Goal: Task Accomplishment & Management: Complete application form

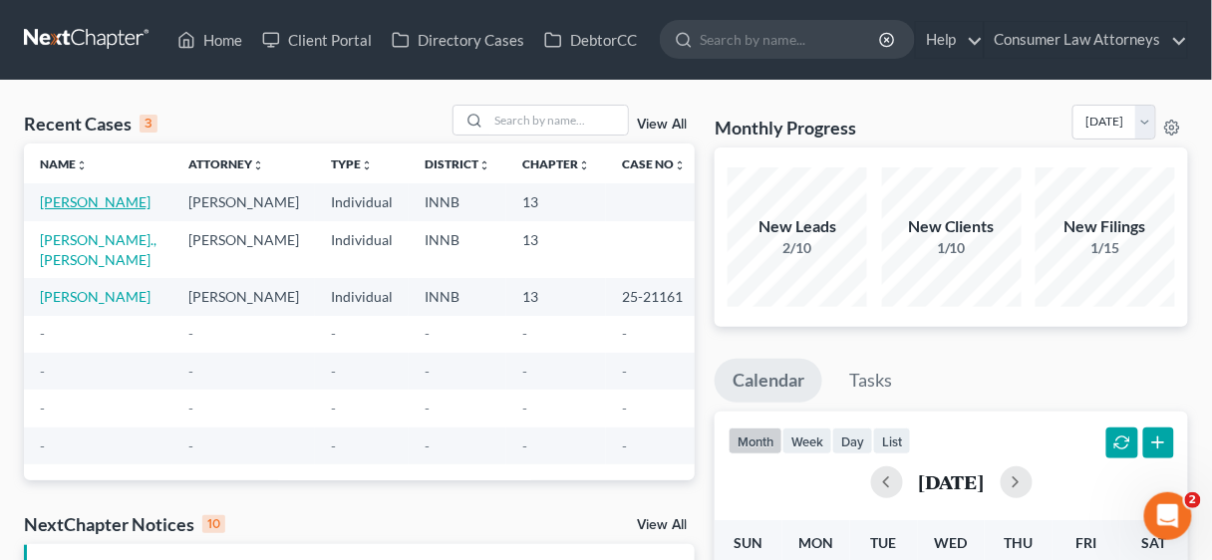
click at [57, 208] on link "[PERSON_NAME]" at bounding box center [95, 201] width 111 height 17
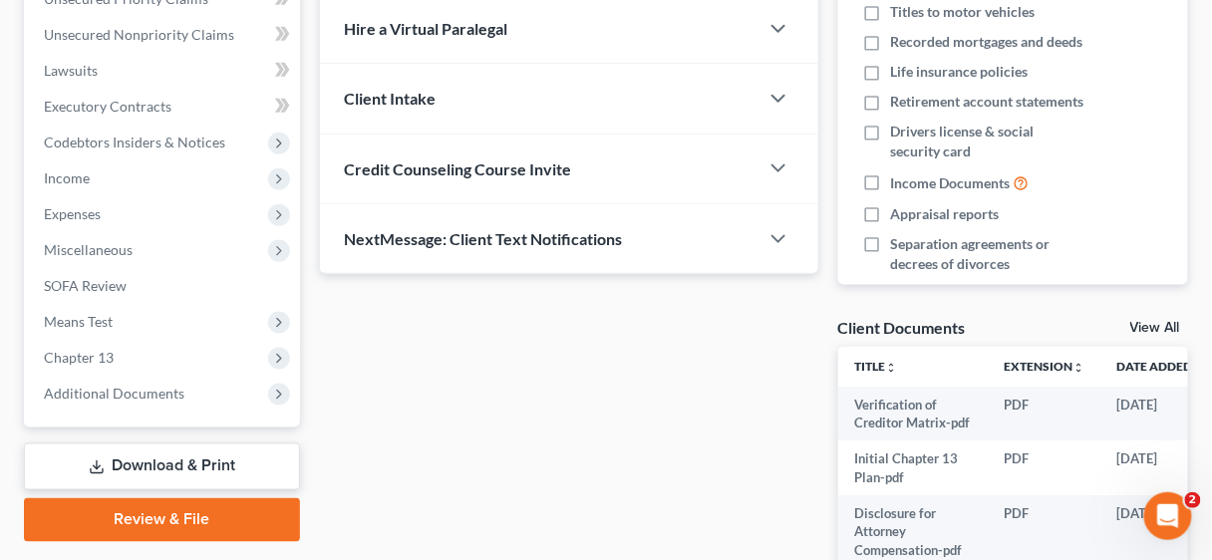
scroll to position [478, 0]
click at [176, 522] on link "Review & File" at bounding box center [162, 519] width 276 height 44
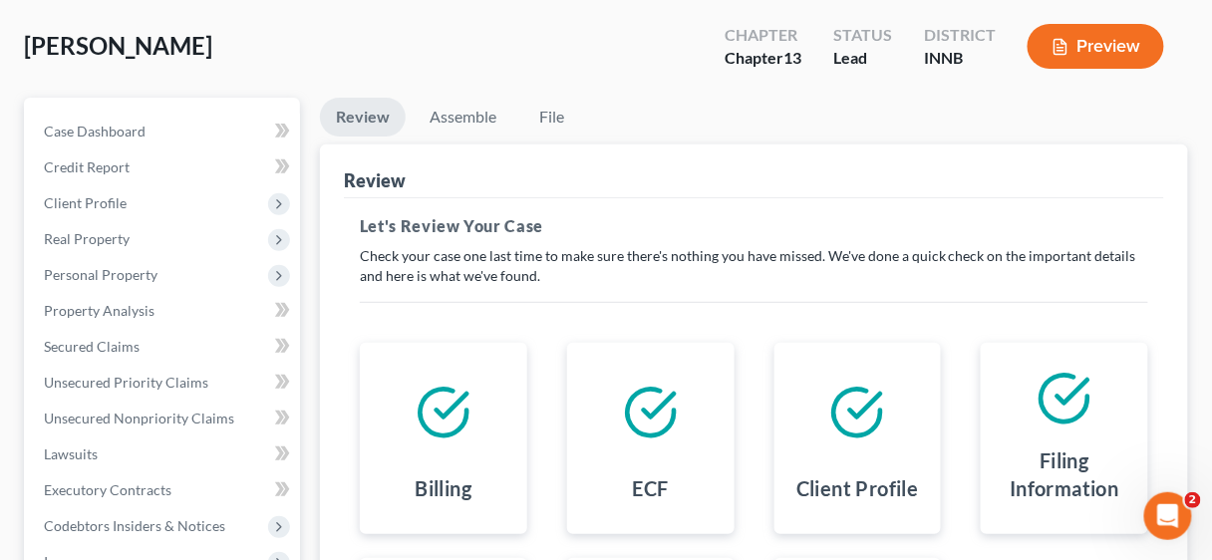
scroll to position [80, 0]
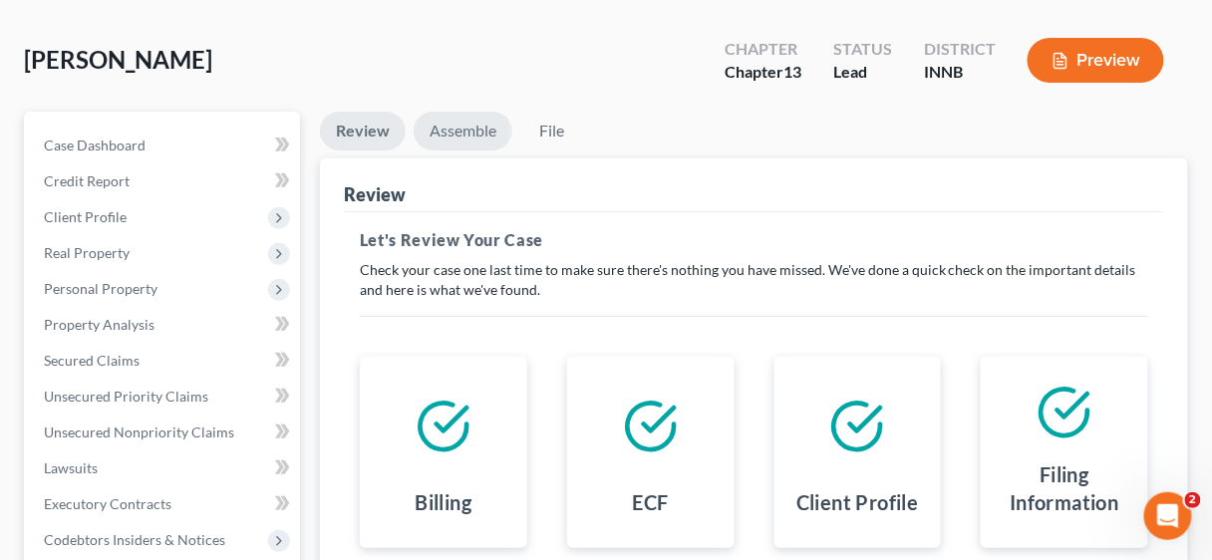
click at [458, 132] on link "Assemble" at bounding box center [463, 131] width 99 height 39
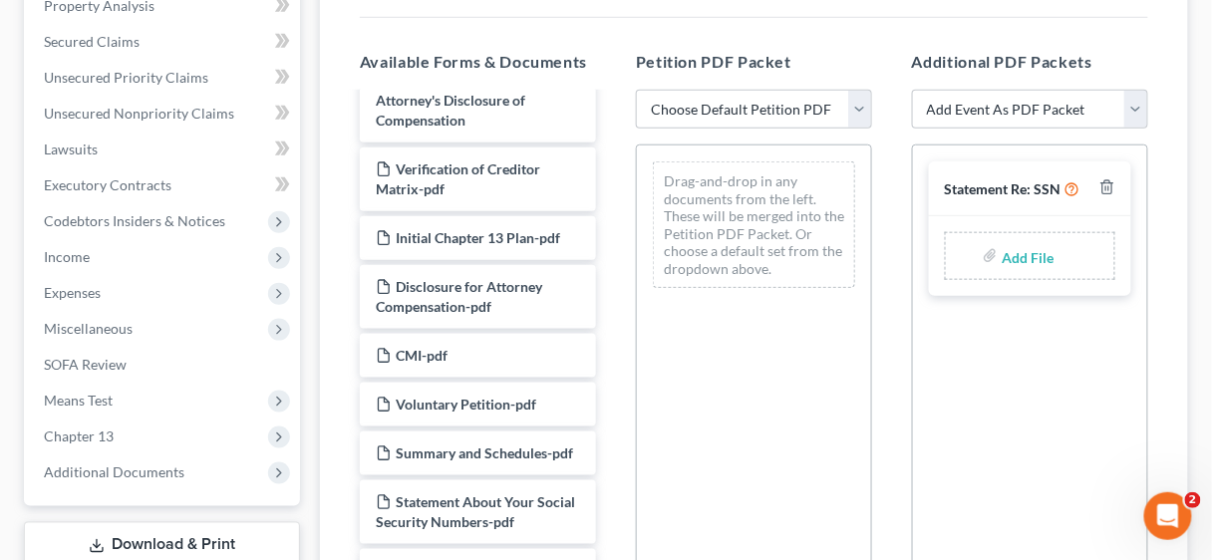
scroll to position [1116, 0]
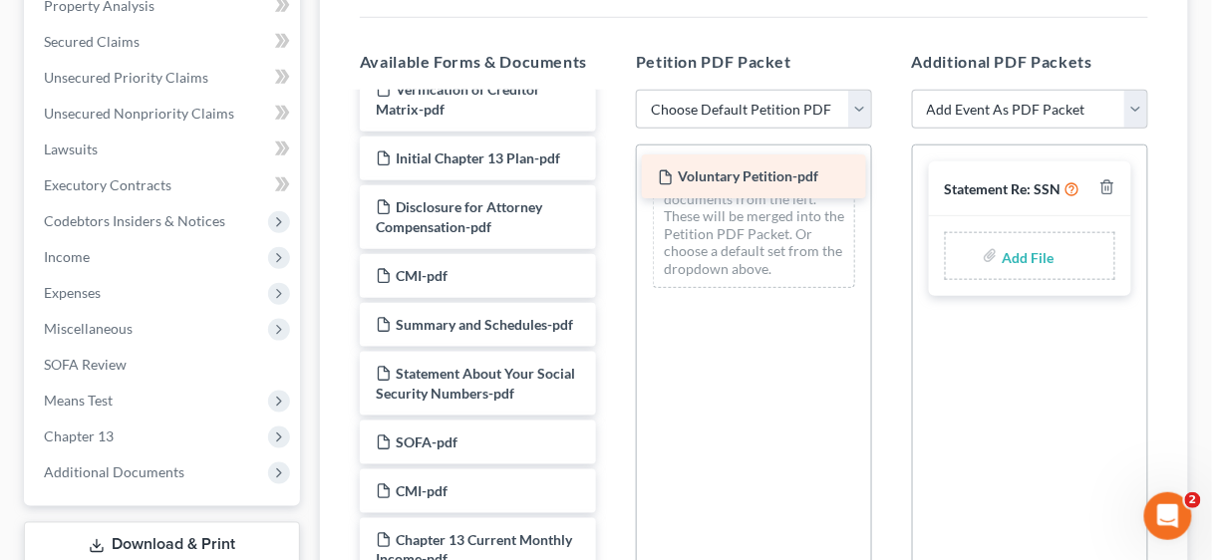
drag, startPoint x: 495, startPoint y: 378, endPoint x: 776, endPoint y: 171, distance: 348.7
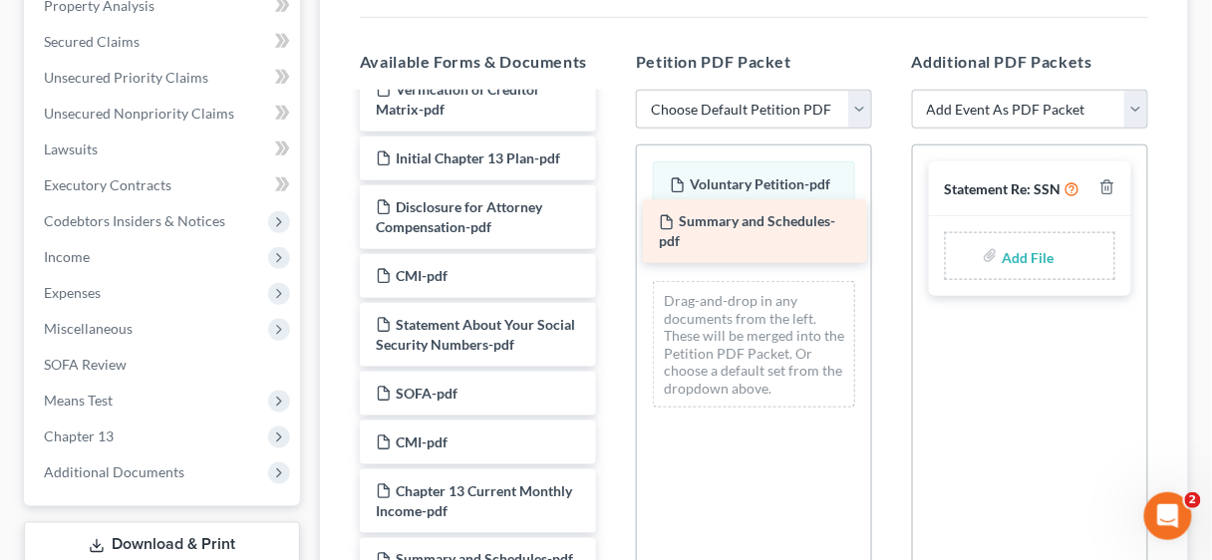
drag, startPoint x: 496, startPoint y: 385, endPoint x: 779, endPoint y: 224, distance: 325.4
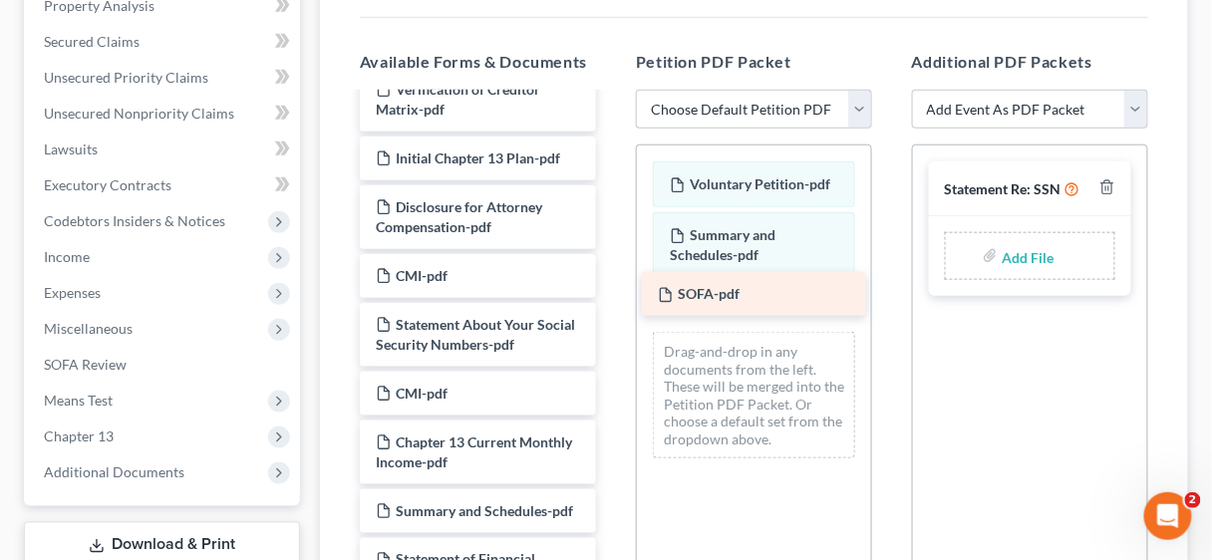
drag, startPoint x: 467, startPoint y: 445, endPoint x: 750, endPoint y: 287, distance: 323.1
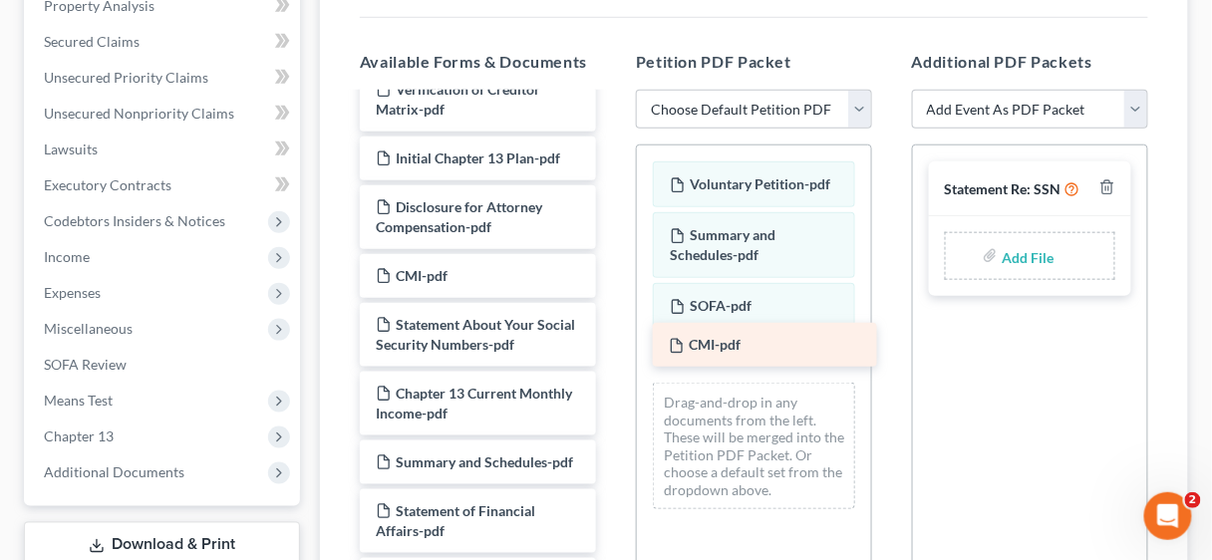
drag, startPoint x: 455, startPoint y: 447, endPoint x: 748, endPoint y: 340, distance: 311.8
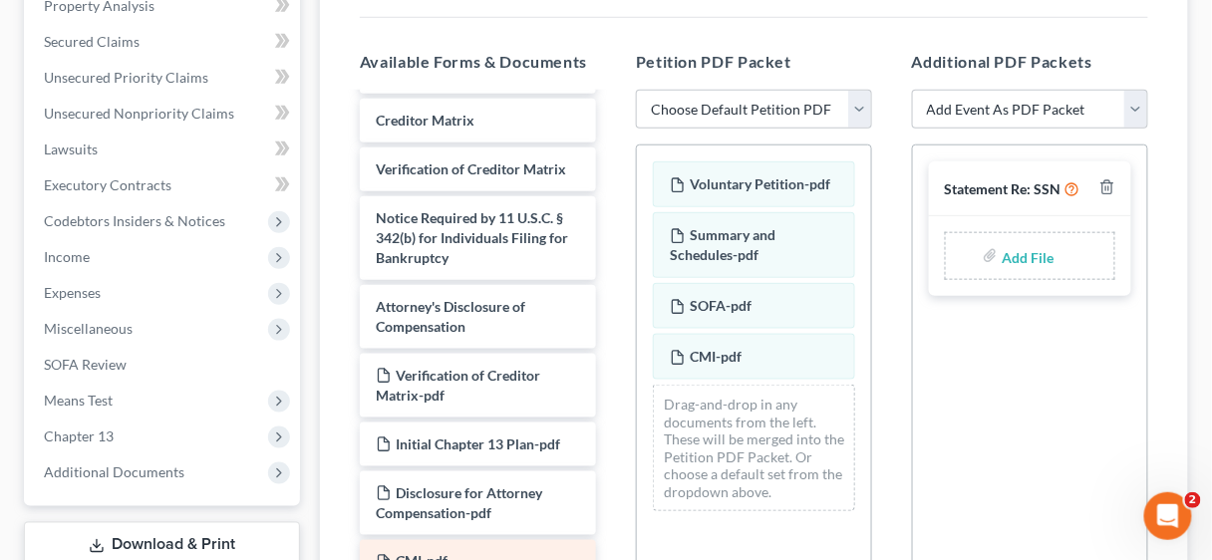
scroll to position [797, 0]
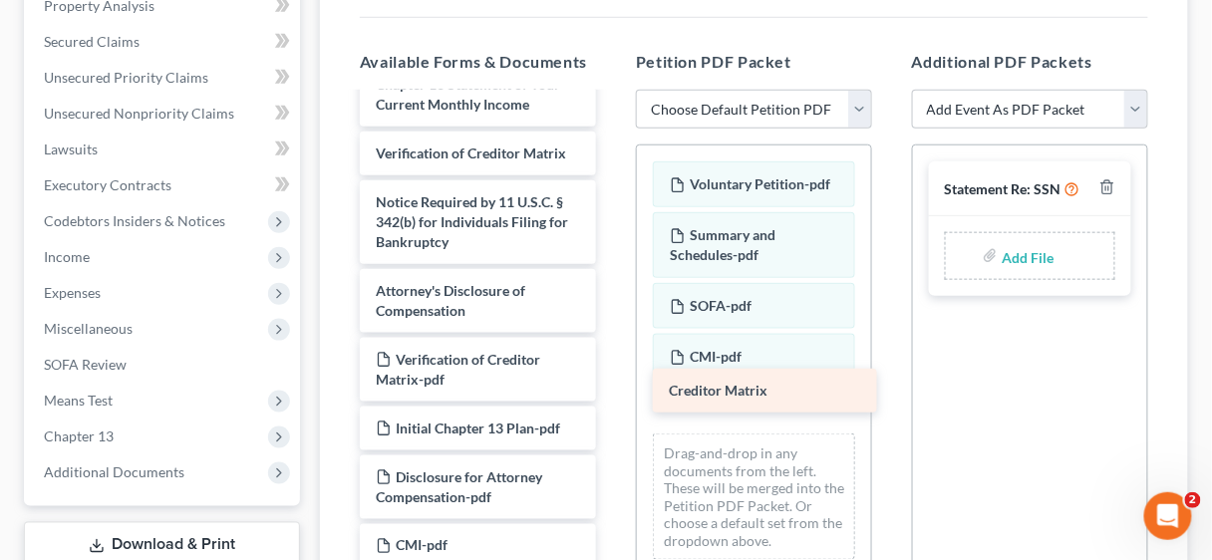
drag, startPoint x: 447, startPoint y: 198, endPoint x: 740, endPoint y: 378, distance: 343.6
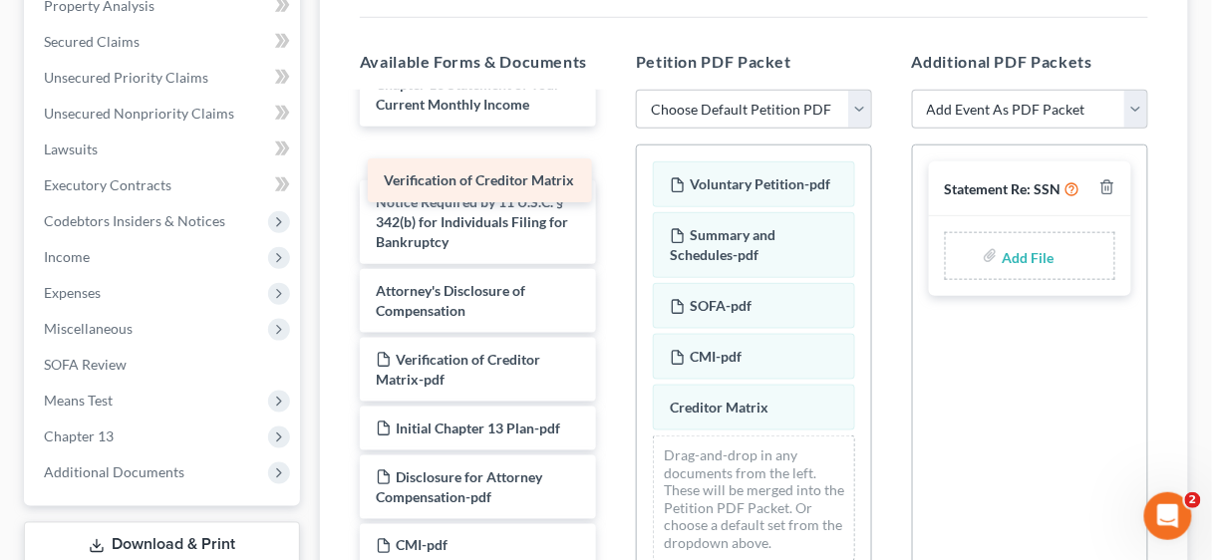
drag, startPoint x: 470, startPoint y: 204, endPoint x: 478, endPoint y: 173, distance: 31.9
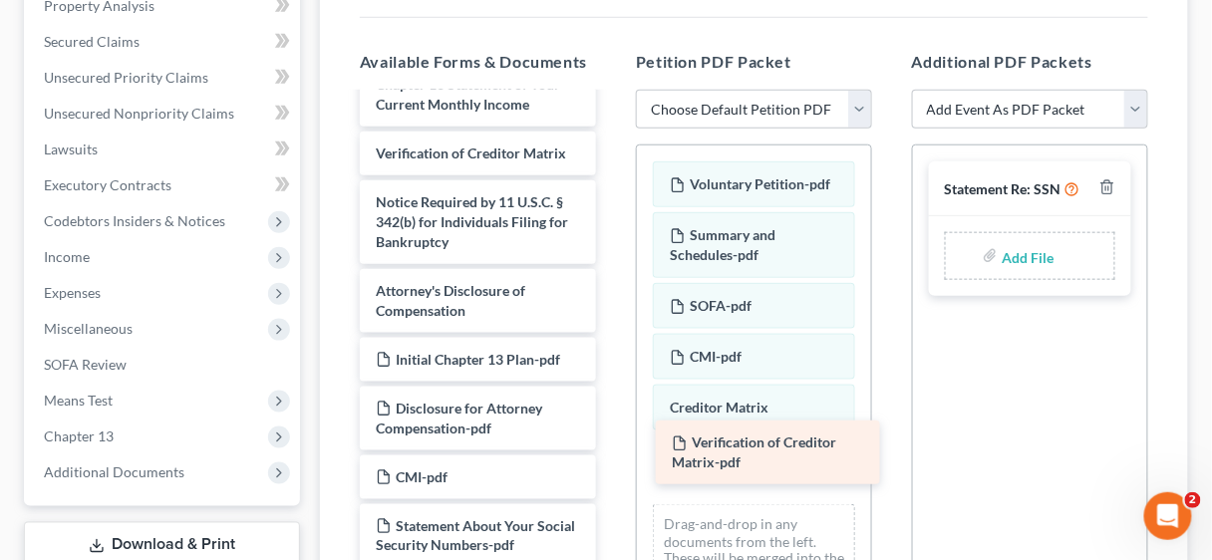
drag, startPoint x: 454, startPoint y: 426, endPoint x: 750, endPoint y: 451, distance: 297.1
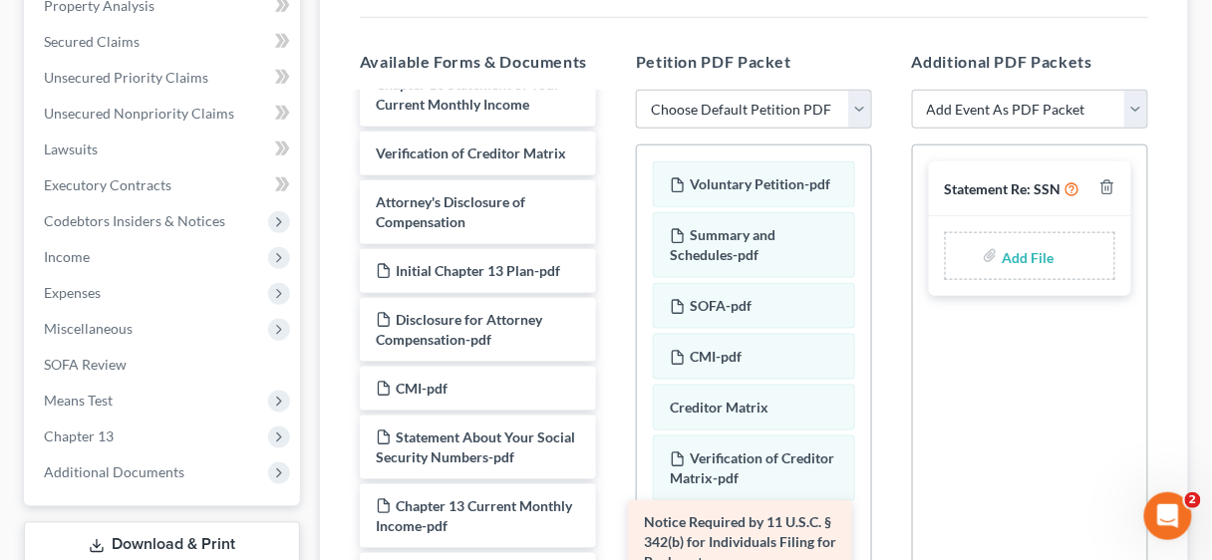
drag, startPoint x: 482, startPoint y: 258, endPoint x: 751, endPoint y: 520, distance: 375.0
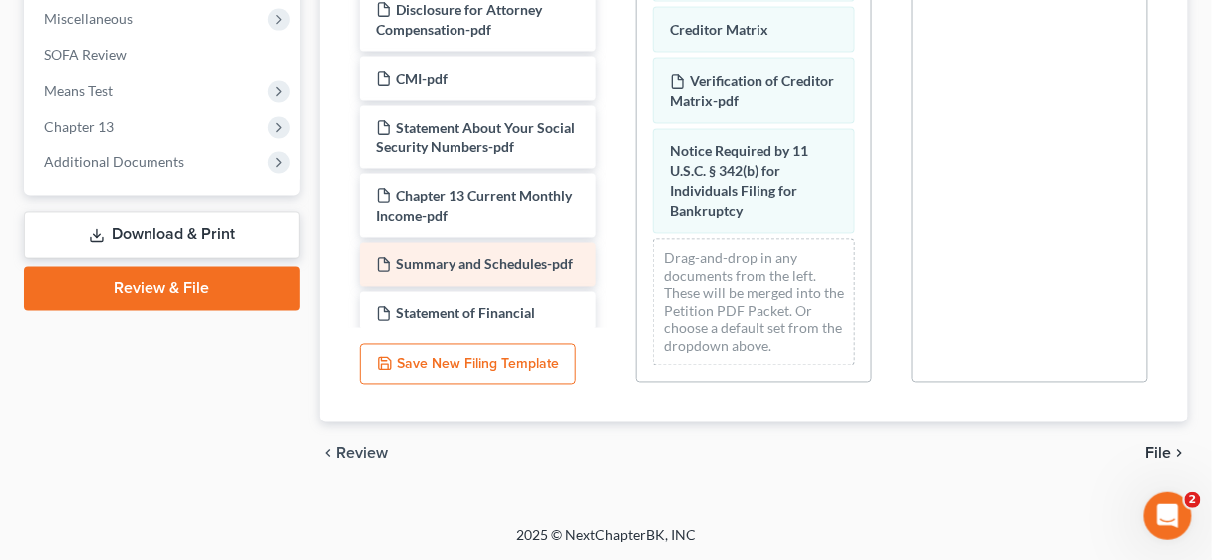
scroll to position [718, 0]
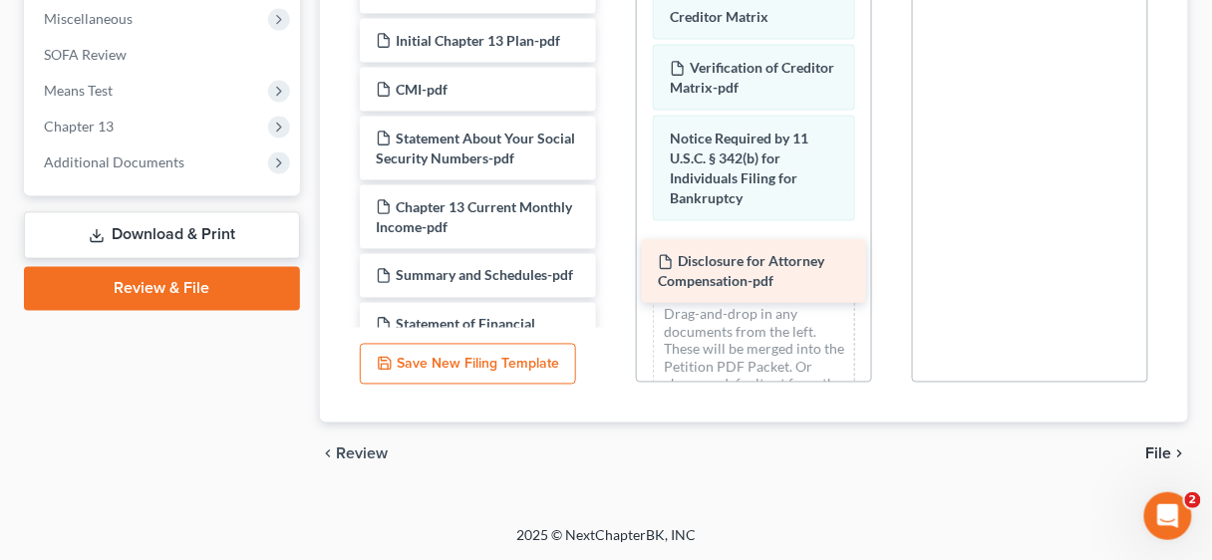
drag, startPoint x: 434, startPoint y: 148, endPoint x: 716, endPoint y: 261, distance: 304.1
click at [612, 261] on div "Disclosure for Attorney Compensation-pdf Voluntary Petition for Individuals Fil…" at bounding box center [478, 525] width 268 height 2917
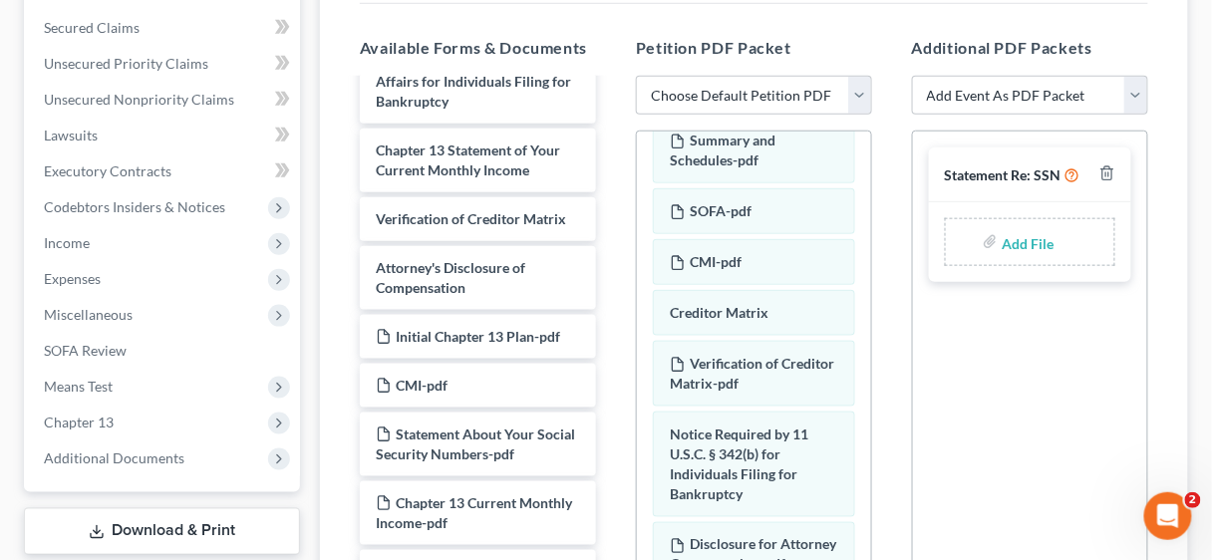
scroll to position [310, 0]
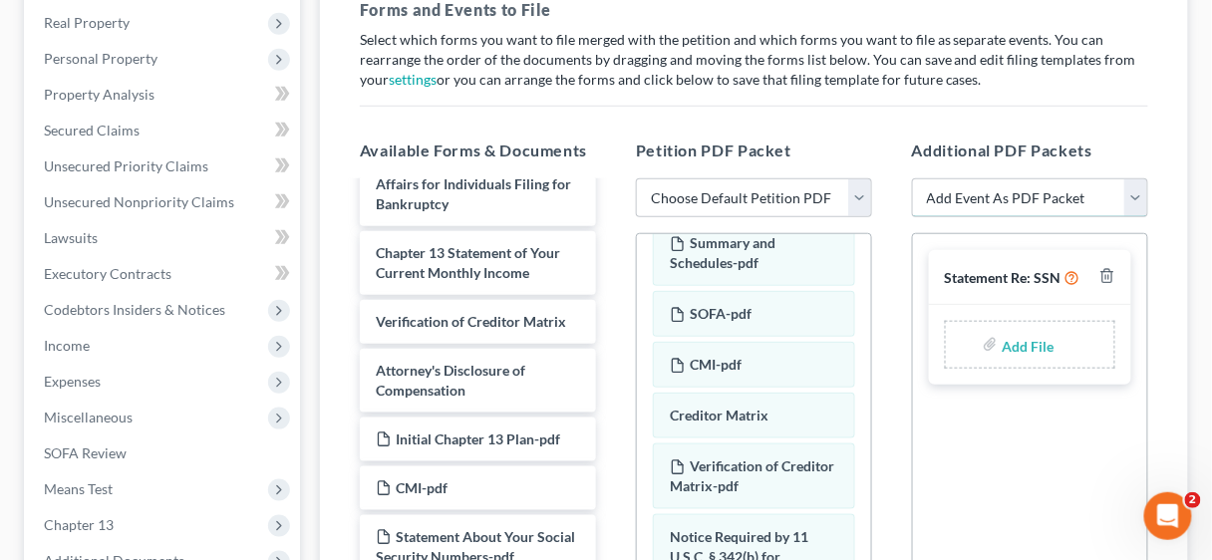
click at [1141, 190] on select "Add Event As PDF Packet Certificate of Credit Counseling Chapter 13 Calculation…" at bounding box center [1030, 198] width 236 height 40
select select "0"
click at [912, 178] on select "Add Event As PDF Packet Certificate of Credit Counseling Chapter 13 Calculation…" at bounding box center [1030, 198] width 236 height 40
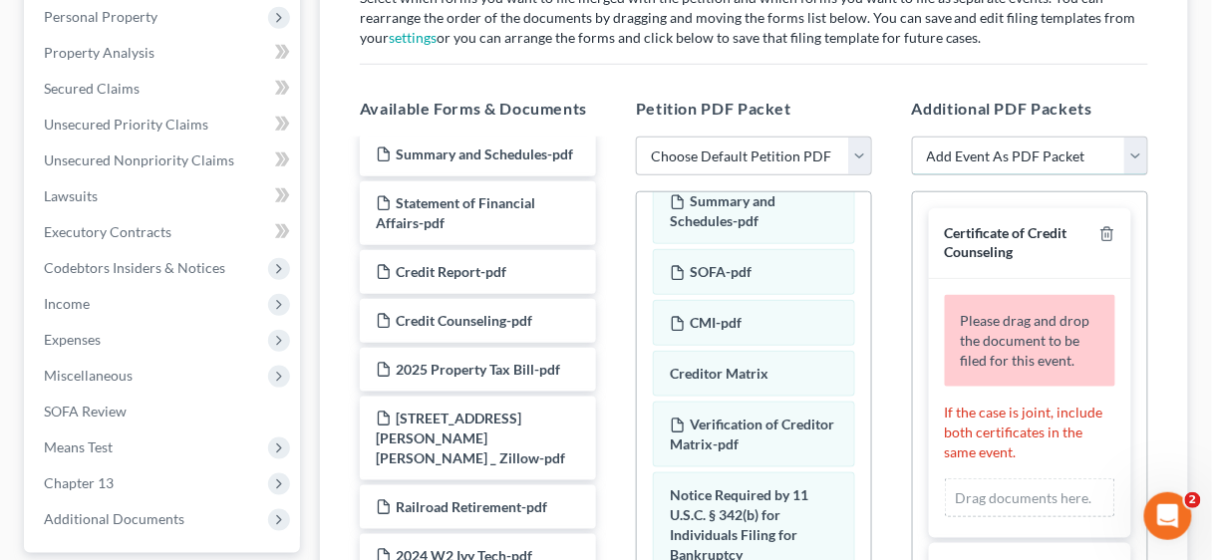
scroll to position [469, 0]
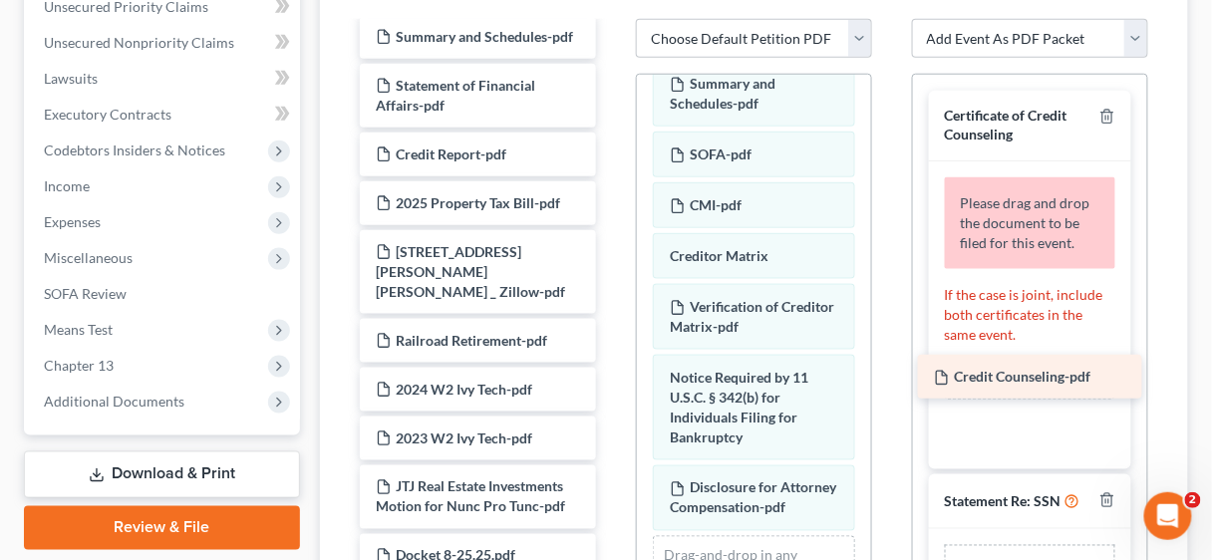
drag, startPoint x: 459, startPoint y: 281, endPoint x: 1017, endPoint y: 377, distance: 566.3
click at [612, 377] on div "Credit Counseling-pdf Voluntary Petition for Individuals Filing for Bankruptcy …" at bounding box center [478, 262] width 268 height 2869
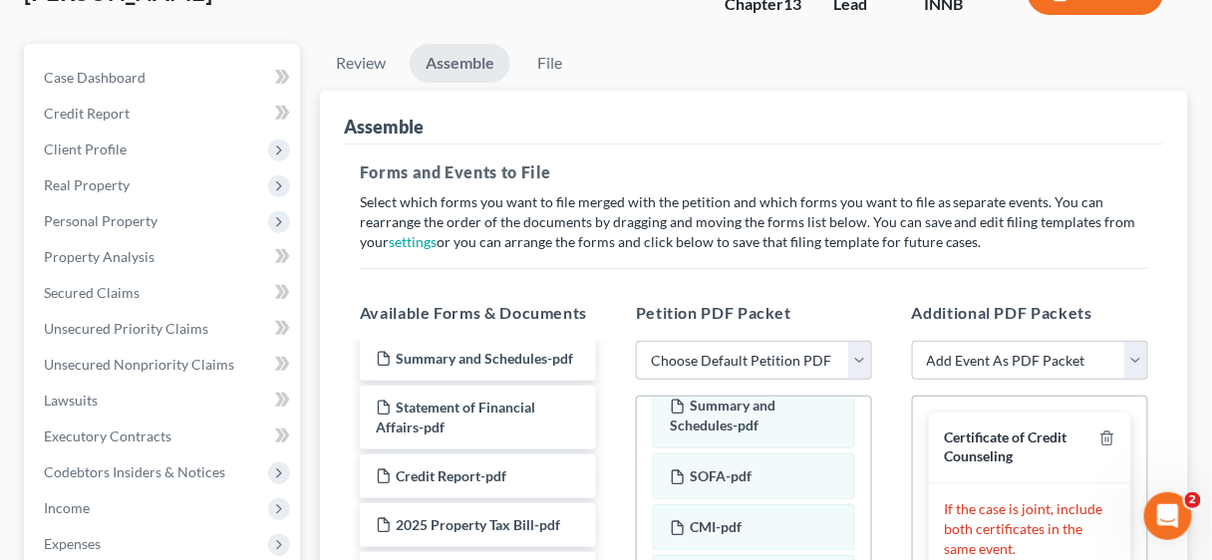
scroll to position [71, 0]
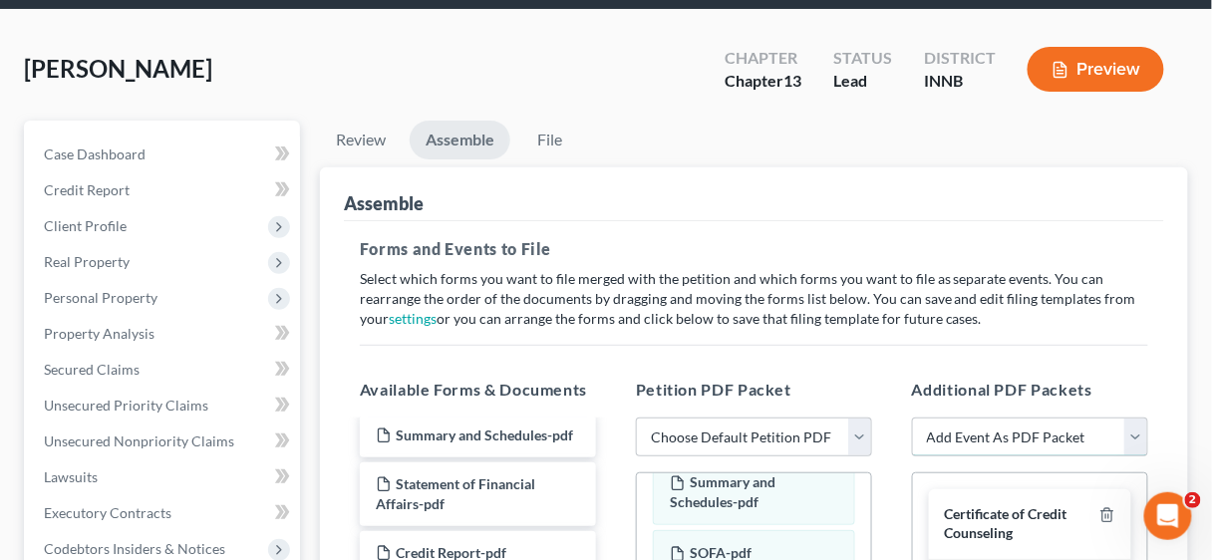
click at [1140, 432] on select "Add Event As PDF Packet Certificate of Credit Counseling Chapter 13 Calculation…" at bounding box center [1030, 438] width 236 height 40
select select "2"
click at [912, 418] on select "Add Event As PDF Packet Certificate of Credit Counseling Chapter 13 Calculation…" at bounding box center [1030, 438] width 236 height 40
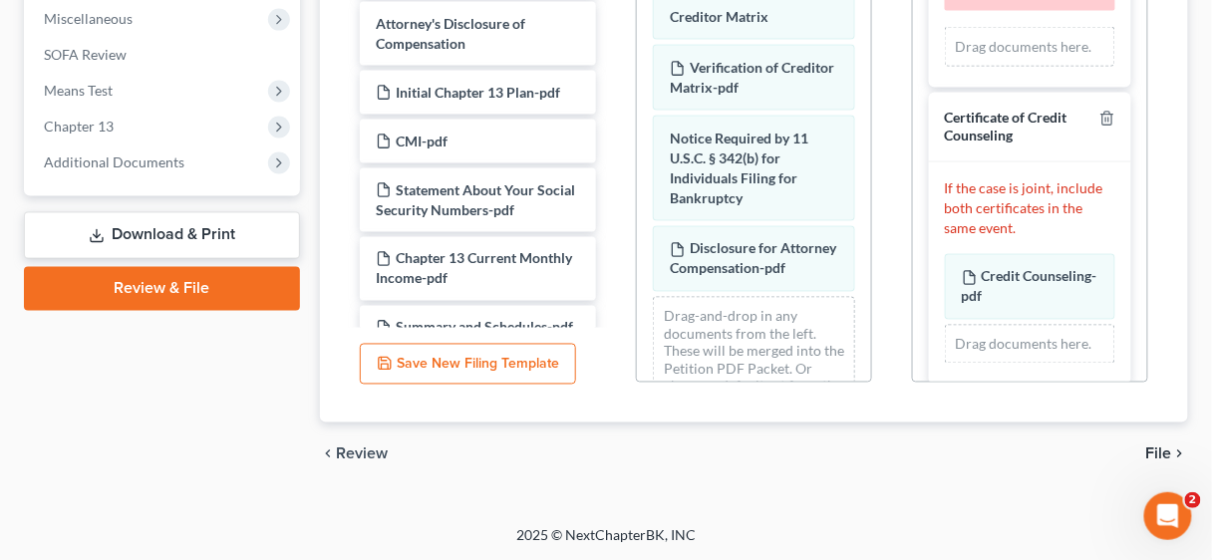
scroll to position [636, 0]
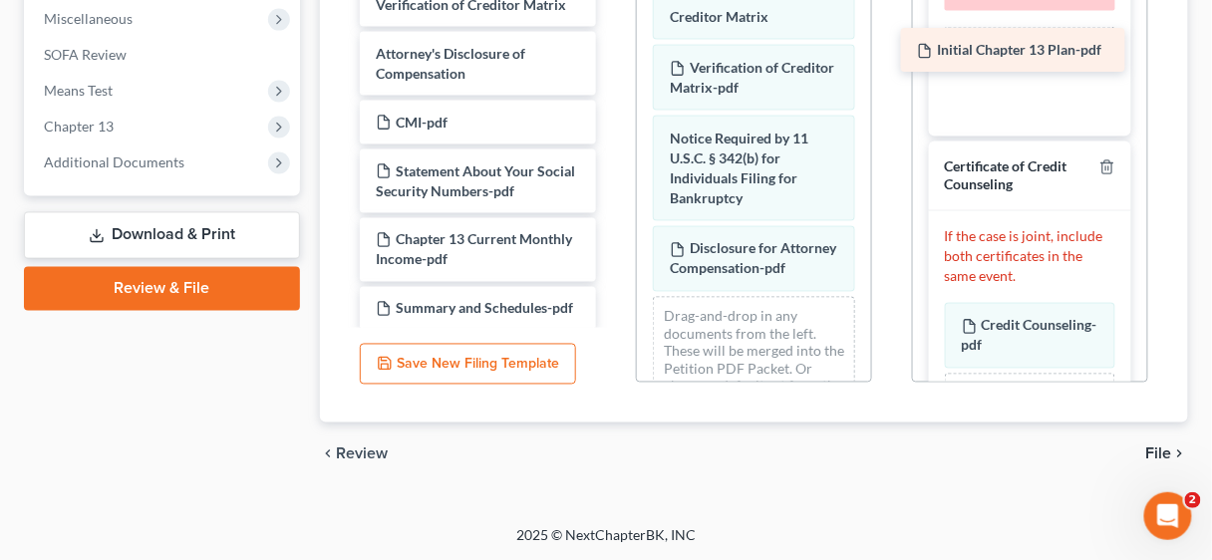
drag, startPoint x: 472, startPoint y: 179, endPoint x: 1014, endPoint y: 49, distance: 556.8
click at [612, 49] on div "Initial Chapter 13 Plan-pdf Voluntary Petition for Individuals Filing for Bankr…" at bounding box center [478, 559] width 268 height 2820
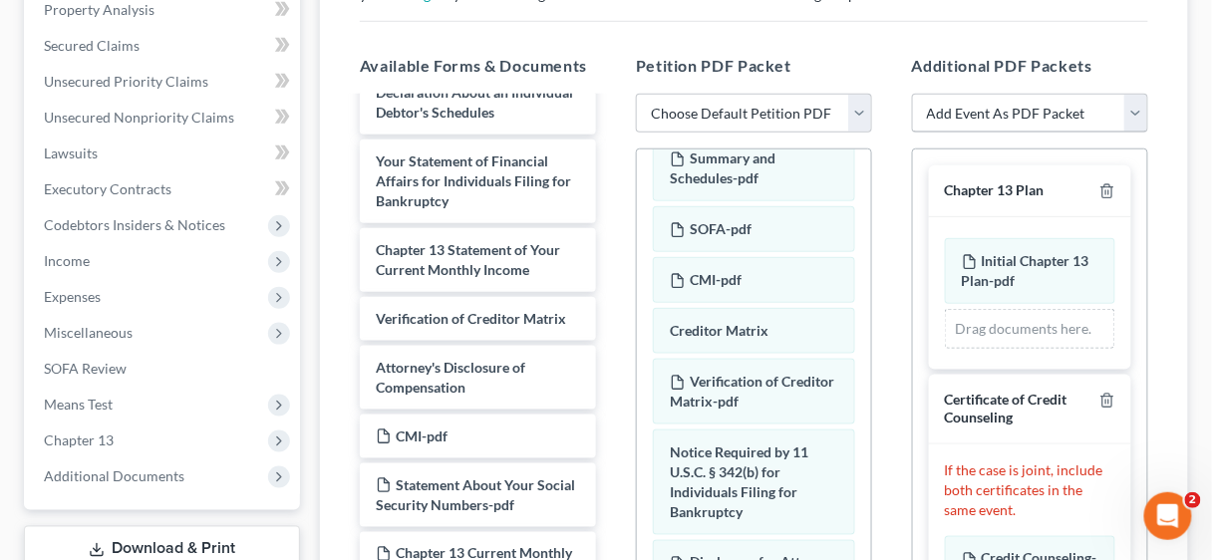
scroll to position [390, 0]
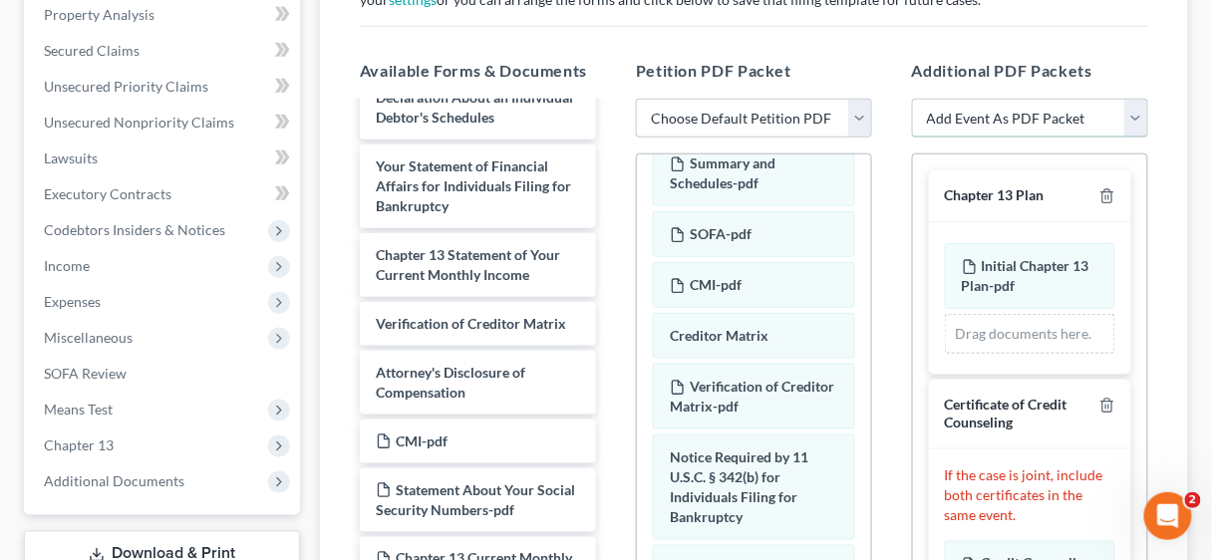
click at [1140, 109] on select "Add Event As PDF Packet Certificate of Credit Counseling Chapter 13 Calculation…" at bounding box center [1030, 119] width 236 height 40
select select "3"
click at [912, 99] on select "Add Event As PDF Packet Certificate of Credit Counseling Chapter 13 Calculation…" at bounding box center [1030, 119] width 236 height 40
select select
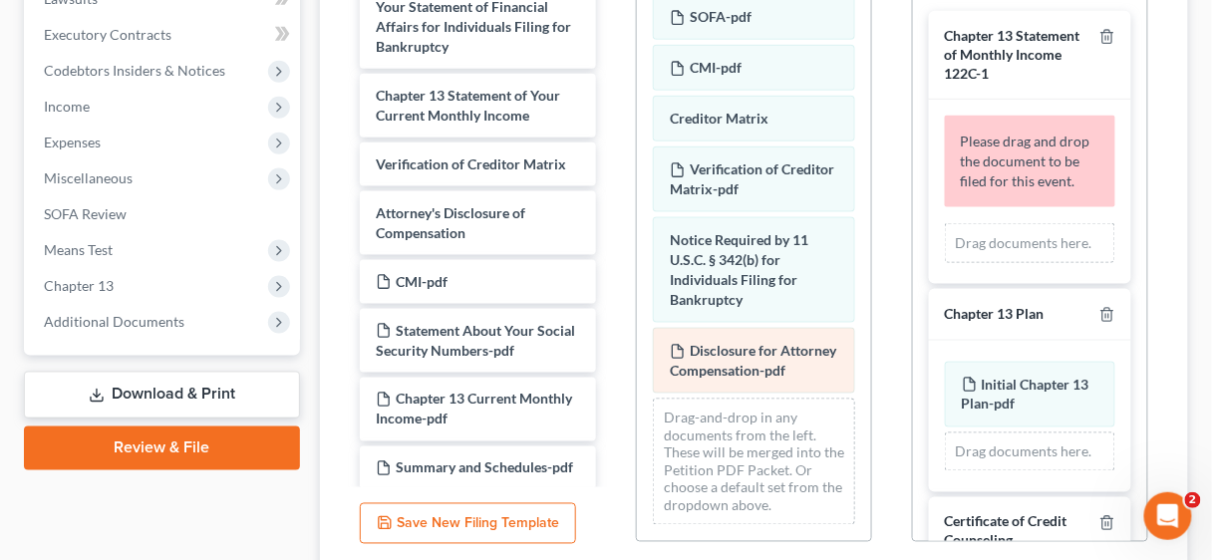
scroll to position [92, 0]
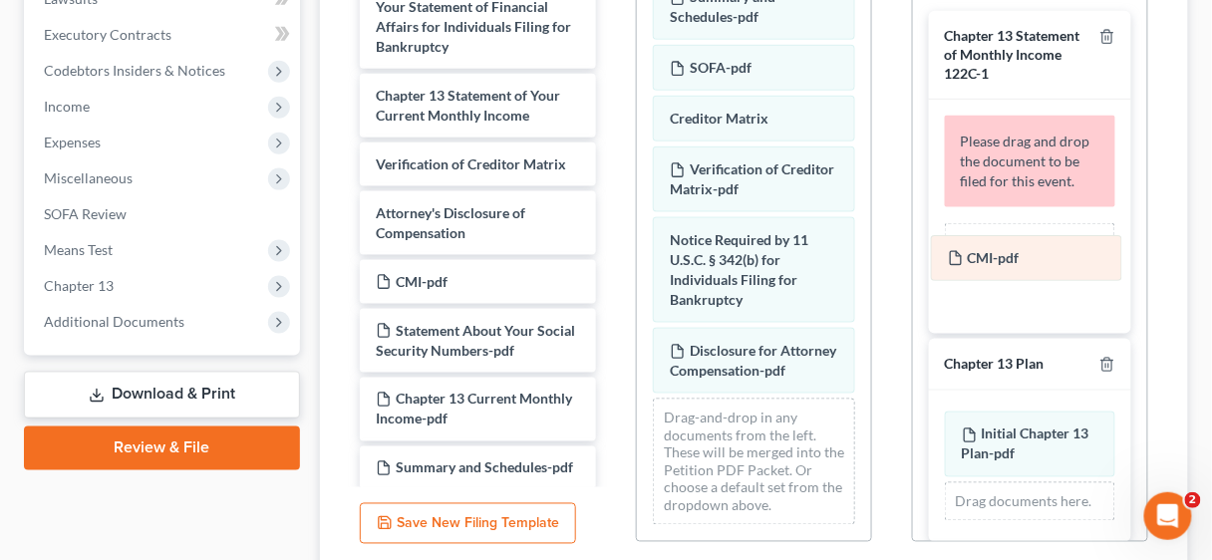
drag, startPoint x: 734, startPoint y: 129, endPoint x: 1012, endPoint y: 256, distance: 306.0
click at [871, 256] on div "CMI-pdf Voluntary Petition-pdf Summary and Schedules-pdf SOFA-pdf CMI-pdf Credi…" at bounding box center [754, 224] width 234 height 634
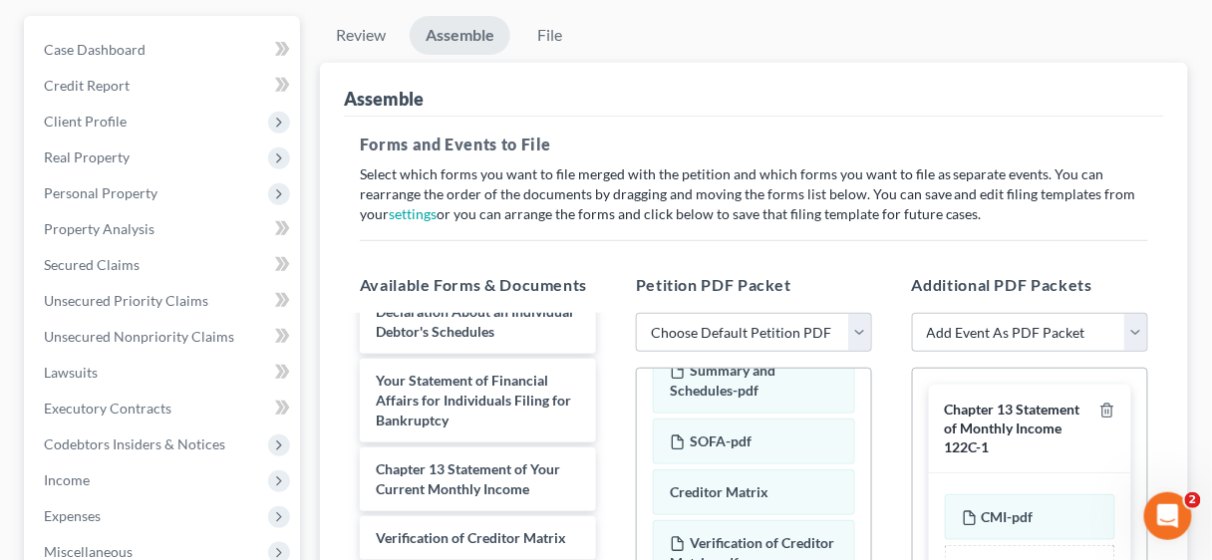
scroll to position [71, 0]
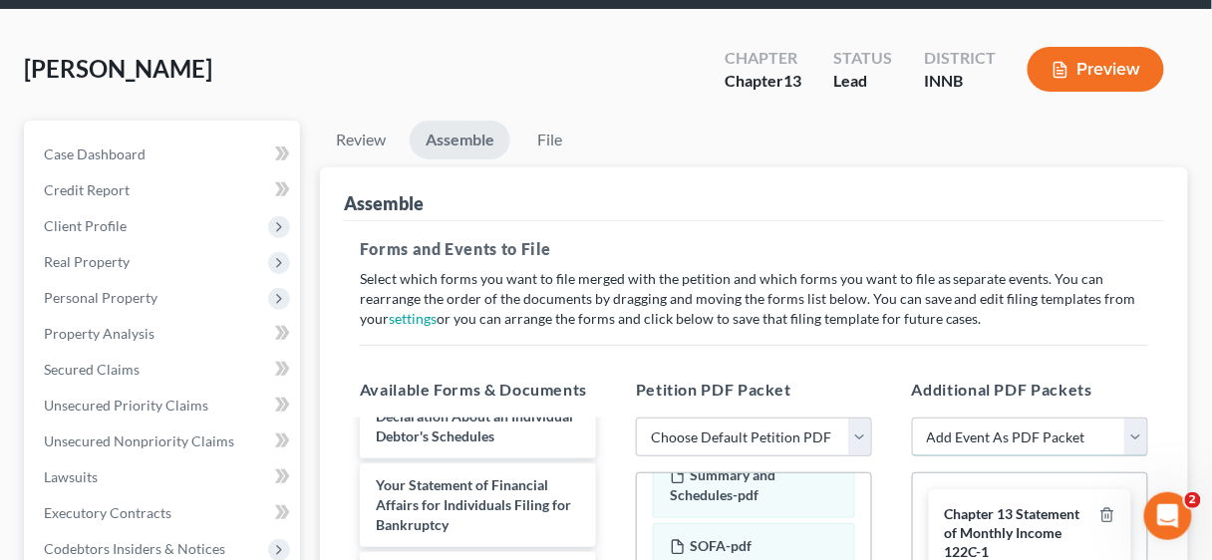
click at [1135, 443] on select "Add Event As PDF Packet Certificate of Credit Counseling Chapter 13 Calculation…" at bounding box center [1030, 438] width 236 height 40
click at [552, 138] on link "File" at bounding box center [550, 140] width 64 height 39
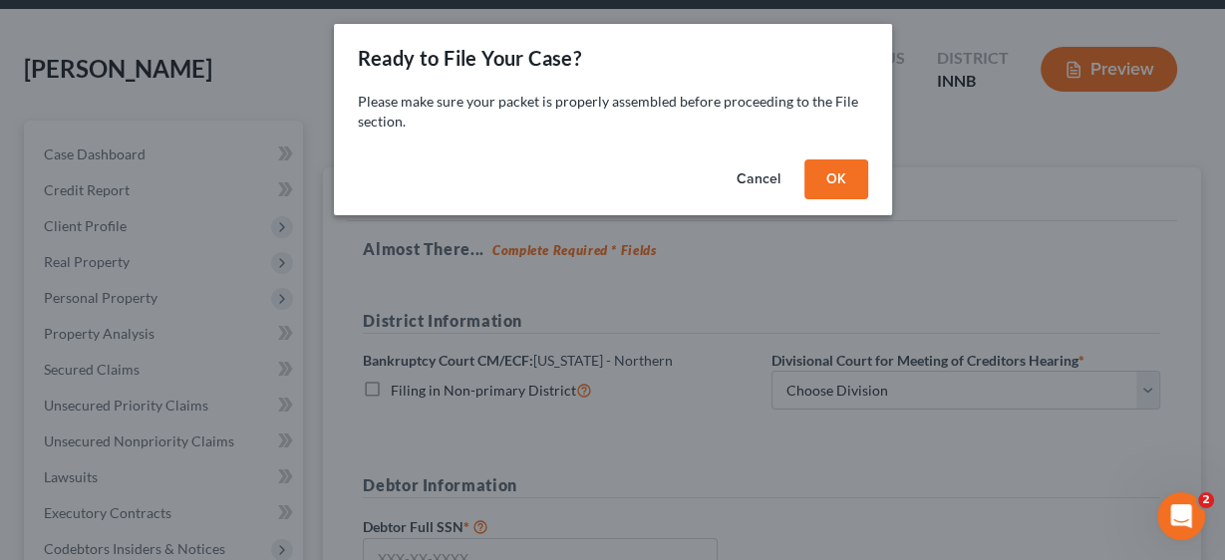
click at [859, 179] on button "OK" at bounding box center [836, 179] width 64 height 40
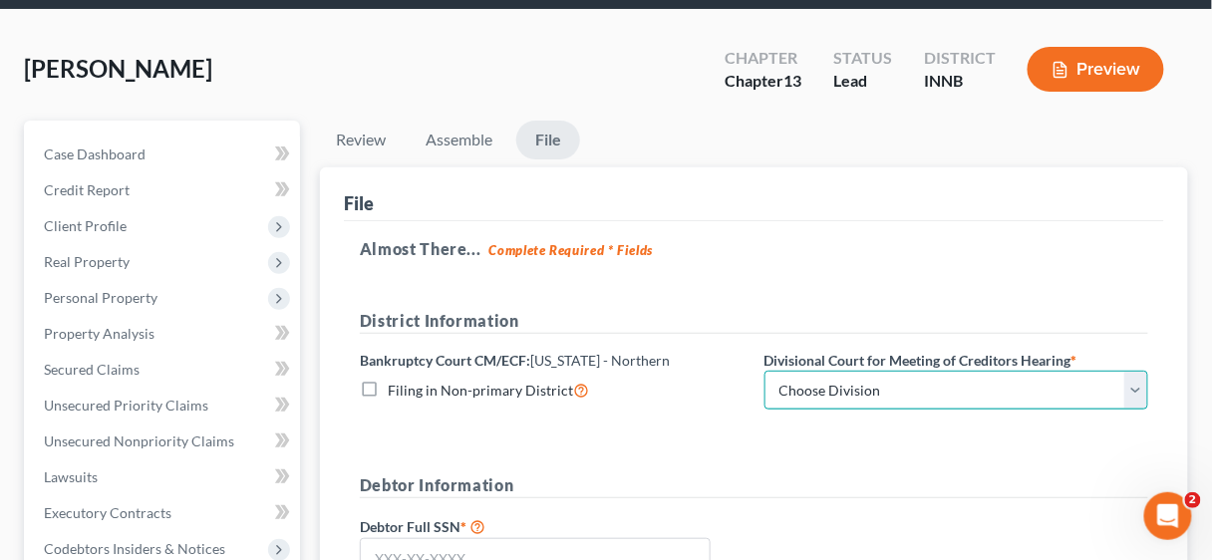
click at [1137, 382] on select "Choose Division [GEOGRAPHIC_DATA][PERSON_NAME][GEOGRAPHIC_DATA] [GEOGRAPHIC_DAT…" at bounding box center [957, 391] width 385 height 40
select select "3"
click at [765, 371] on select "Choose Division [GEOGRAPHIC_DATA][PERSON_NAME][GEOGRAPHIC_DATA] [GEOGRAPHIC_DAT…" at bounding box center [957, 391] width 385 height 40
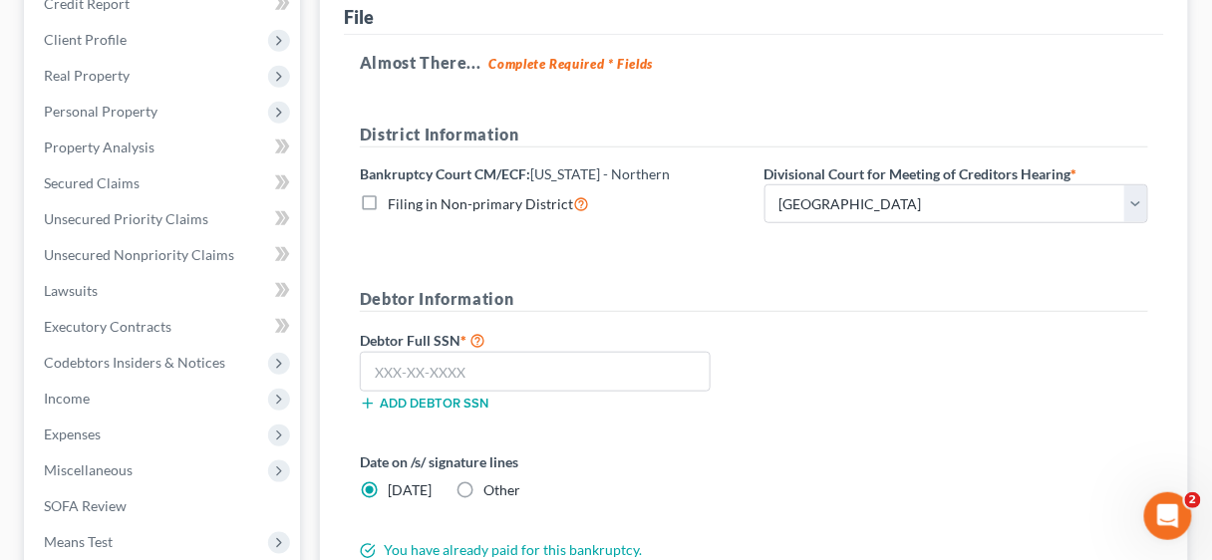
scroll to position [310, 0]
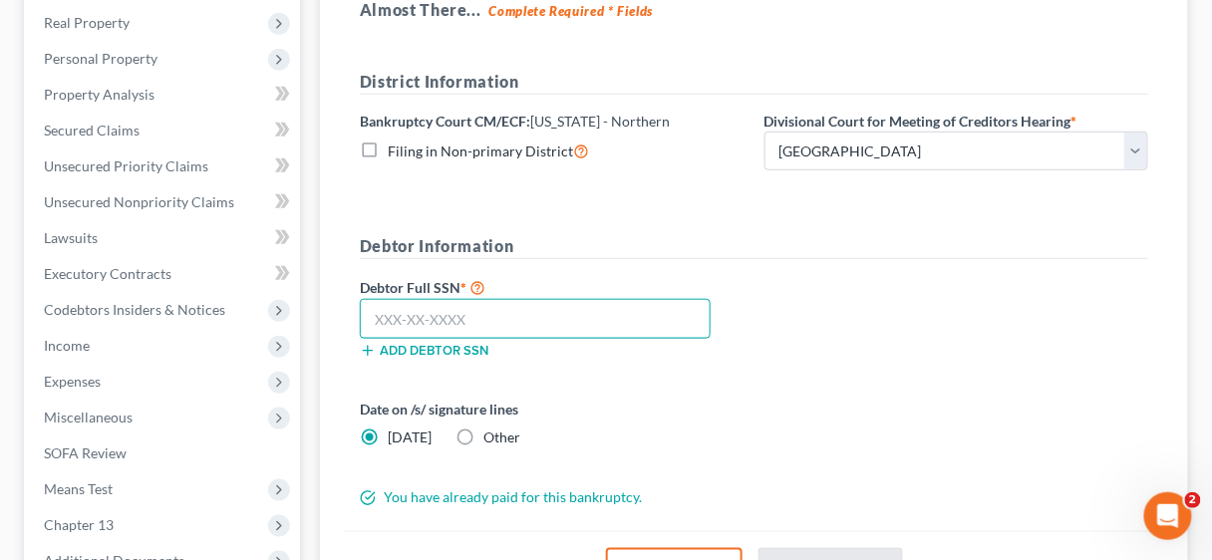
click at [402, 302] on input "text" at bounding box center [535, 319] width 351 height 40
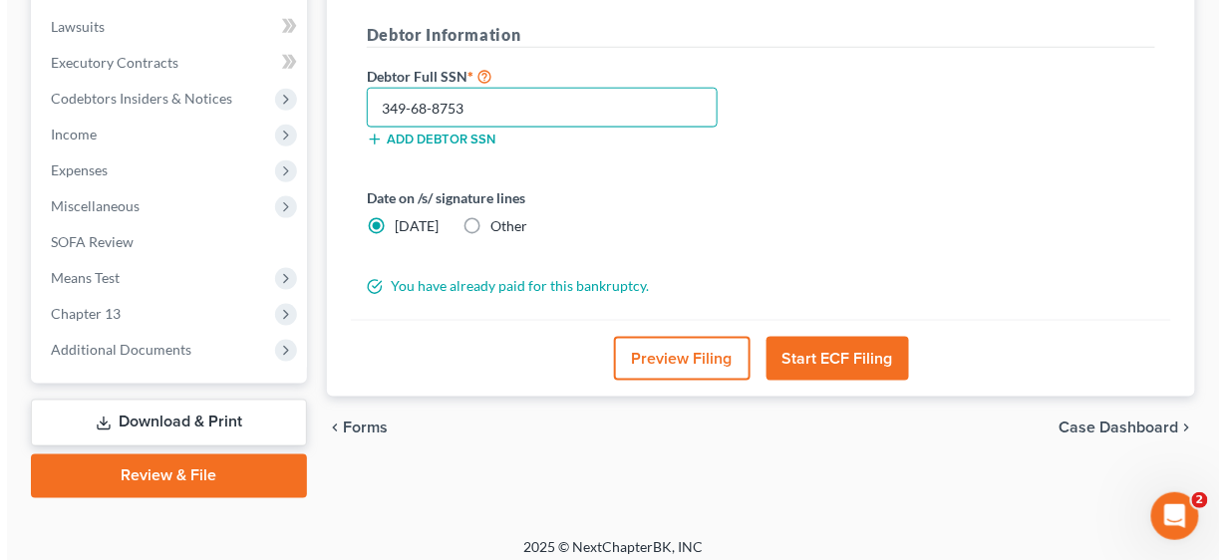
scroll to position [532, 0]
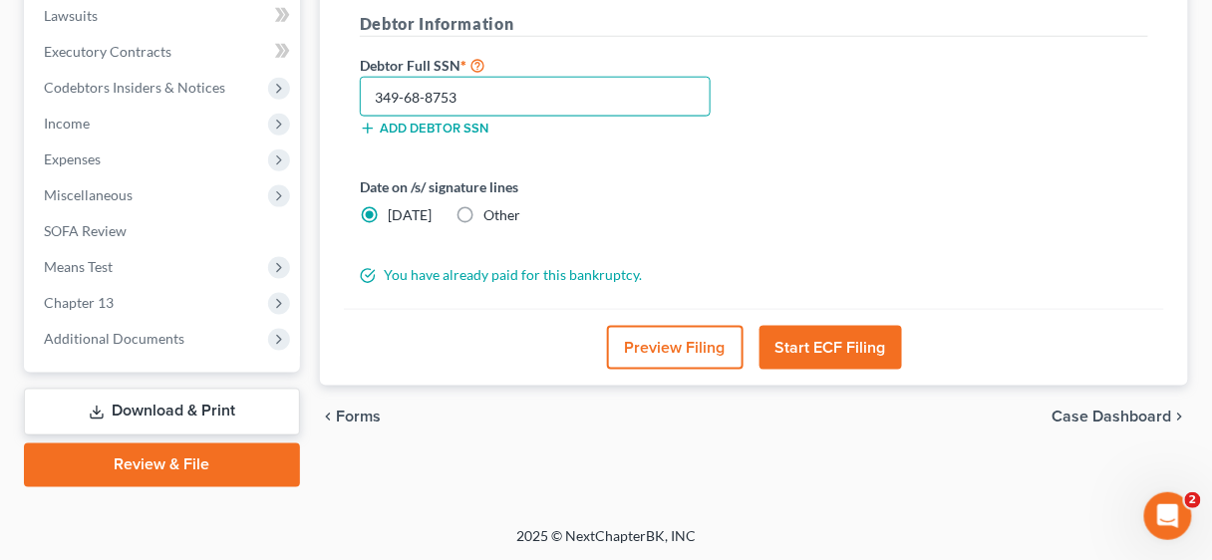
type input "349-68-8753"
click at [803, 345] on button "Start ECF Filing" at bounding box center [831, 348] width 143 height 44
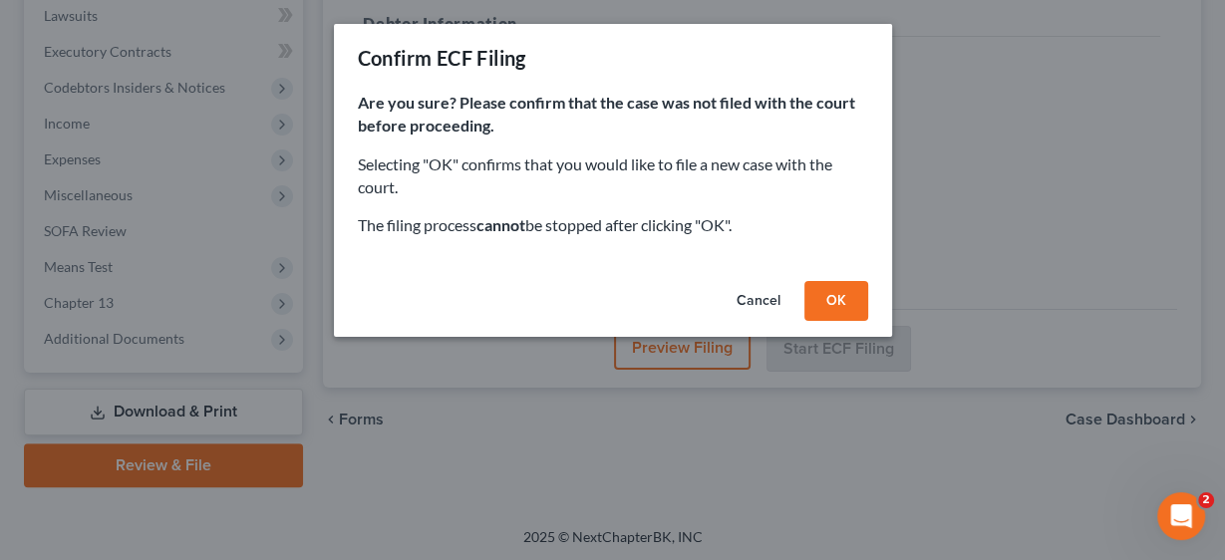
click at [825, 304] on button "OK" at bounding box center [836, 301] width 64 height 40
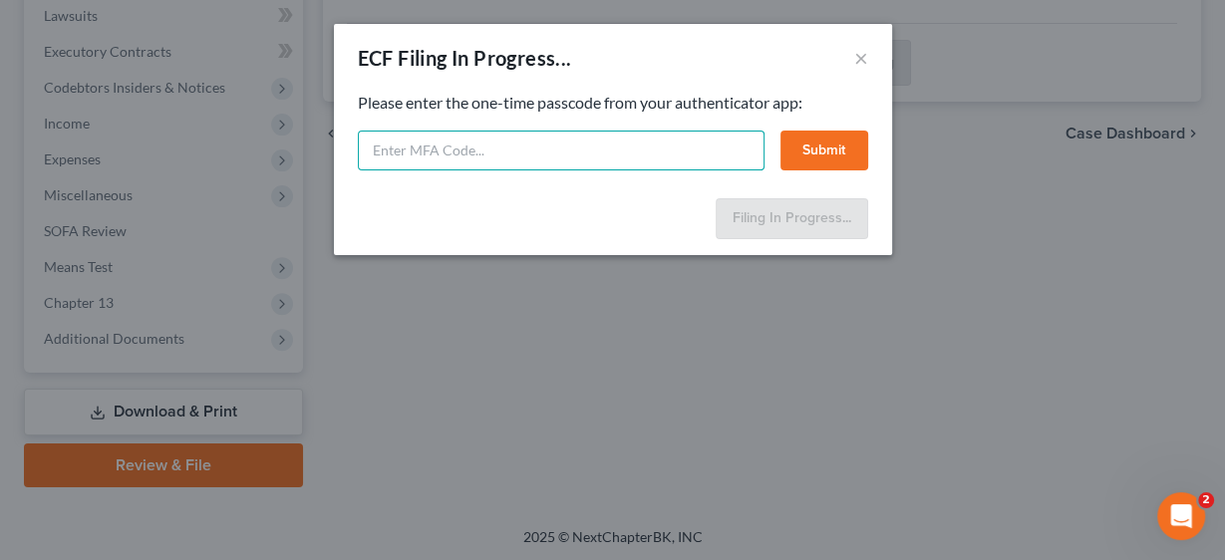
click at [456, 148] on input "text" at bounding box center [561, 151] width 407 height 40
type input "988257"
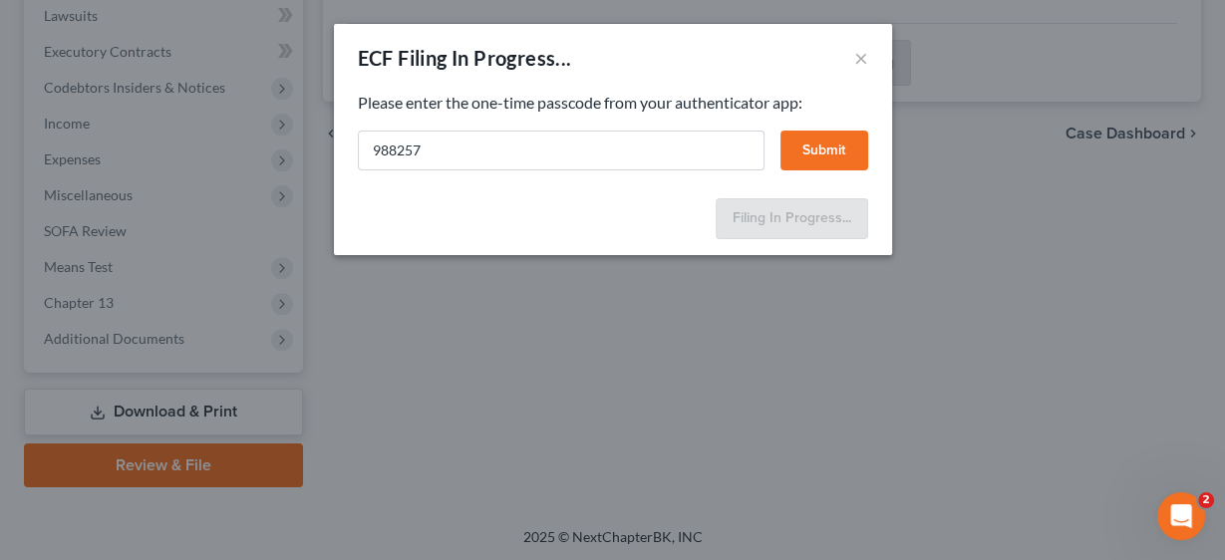
click at [816, 145] on button "Submit" at bounding box center [824, 151] width 88 height 40
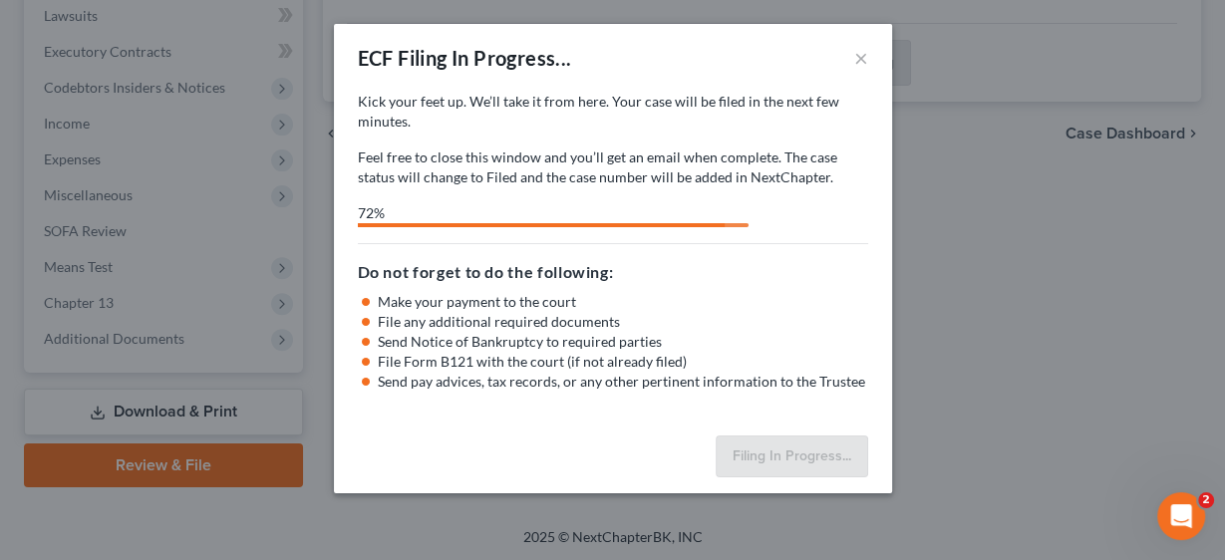
select select "3"
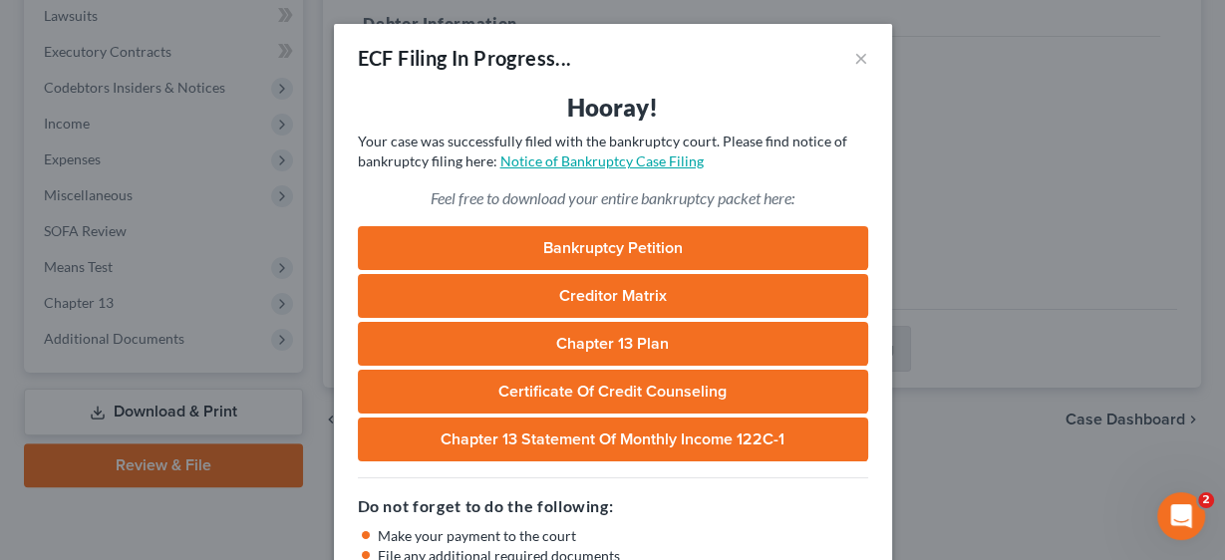
click at [565, 158] on link "Notice of Bankruptcy Case Filing" at bounding box center [601, 161] width 203 height 17
click at [595, 235] on link "Bankruptcy Petition" at bounding box center [613, 248] width 510 height 44
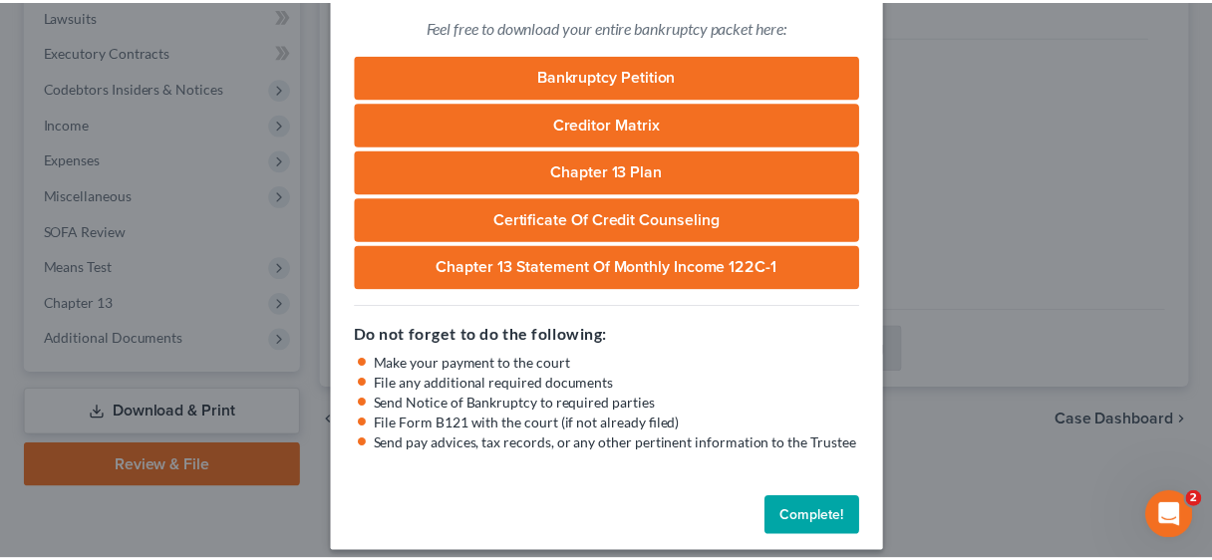
scroll to position [187, 0]
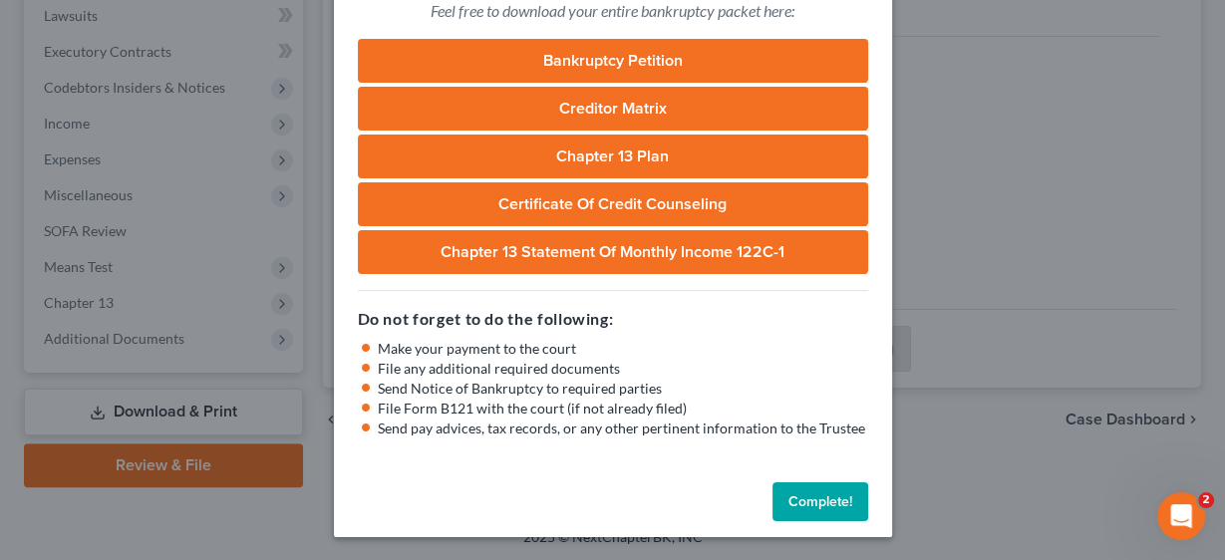
click at [823, 500] on button "Complete!" at bounding box center [820, 502] width 96 height 40
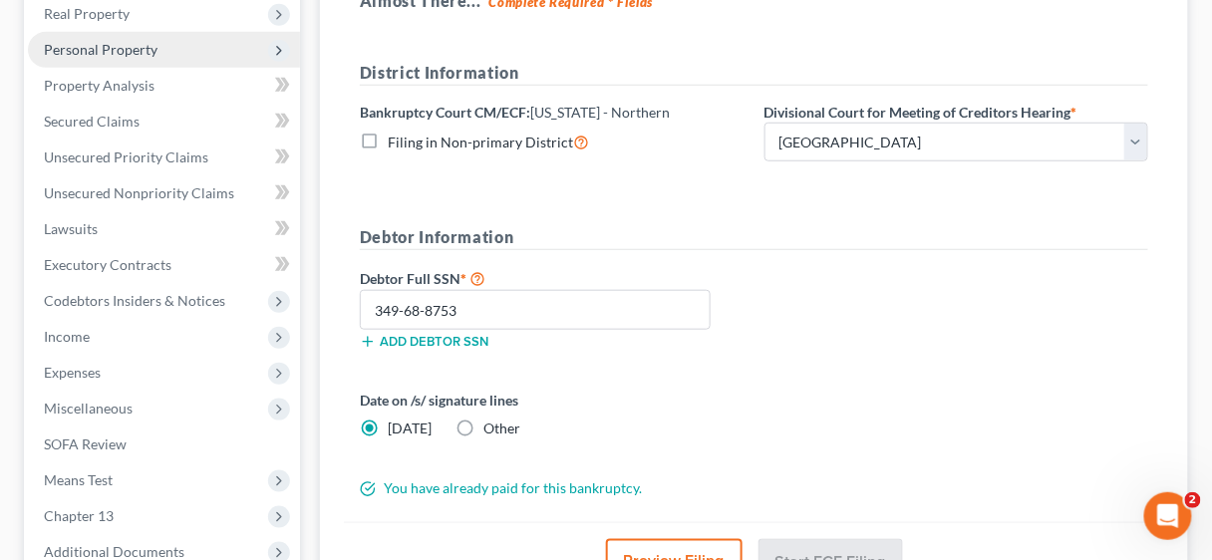
scroll to position [532, 0]
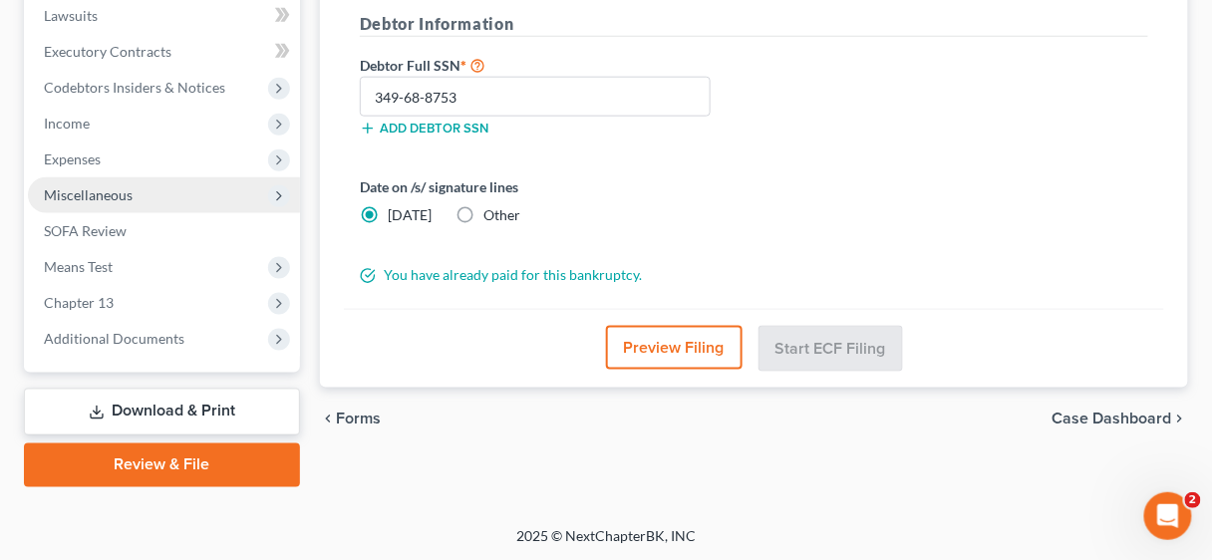
click at [103, 204] on span "Miscellaneous" at bounding box center [164, 195] width 272 height 36
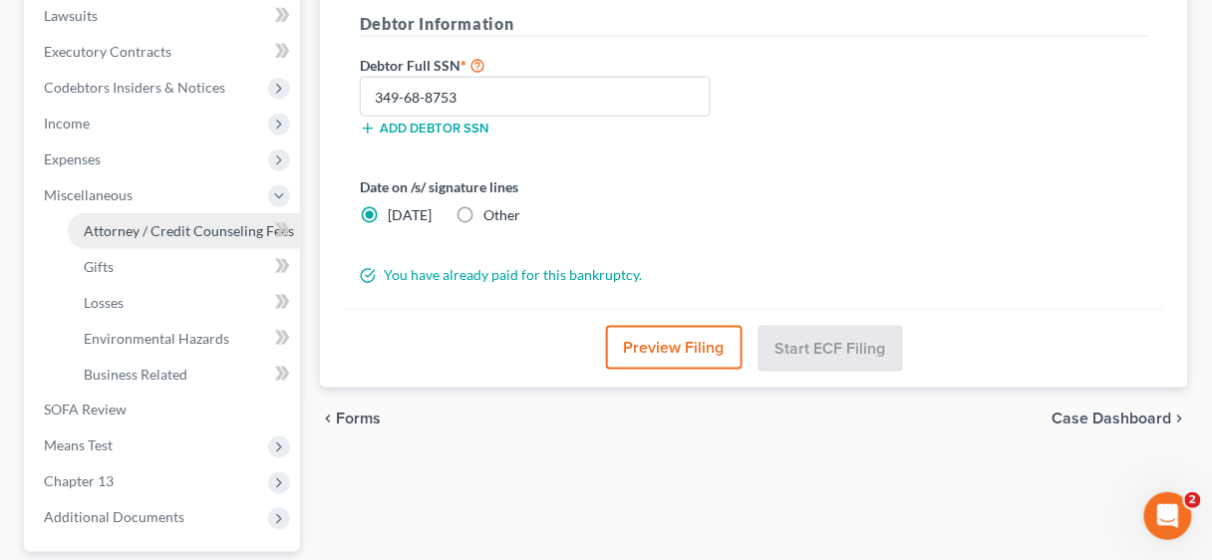
click at [137, 232] on span "Attorney / Credit Counseling Fees" at bounding box center [189, 230] width 210 height 17
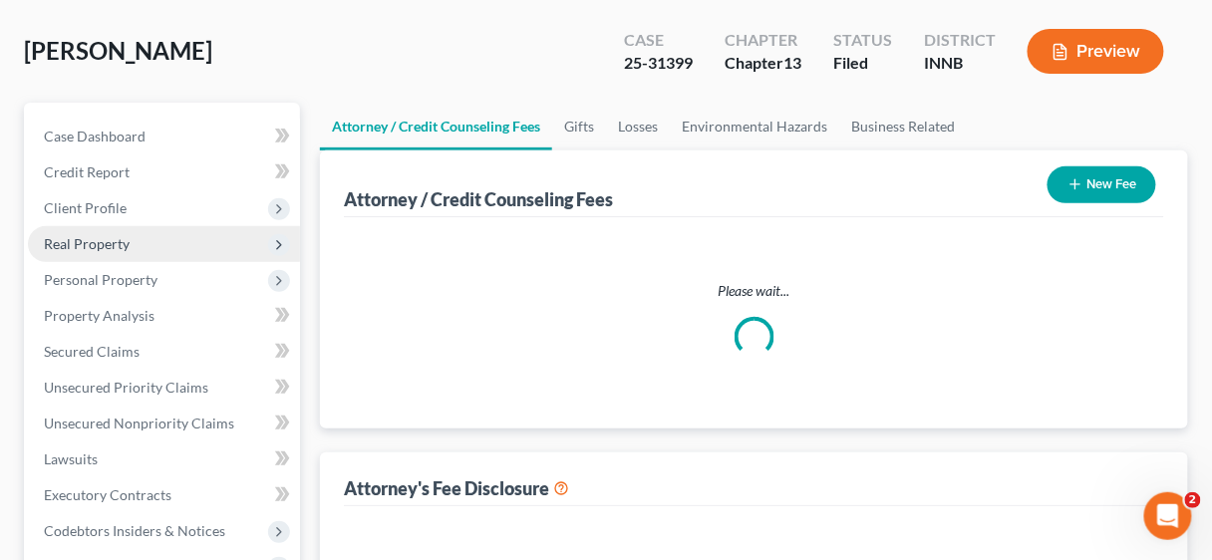
select select "2"
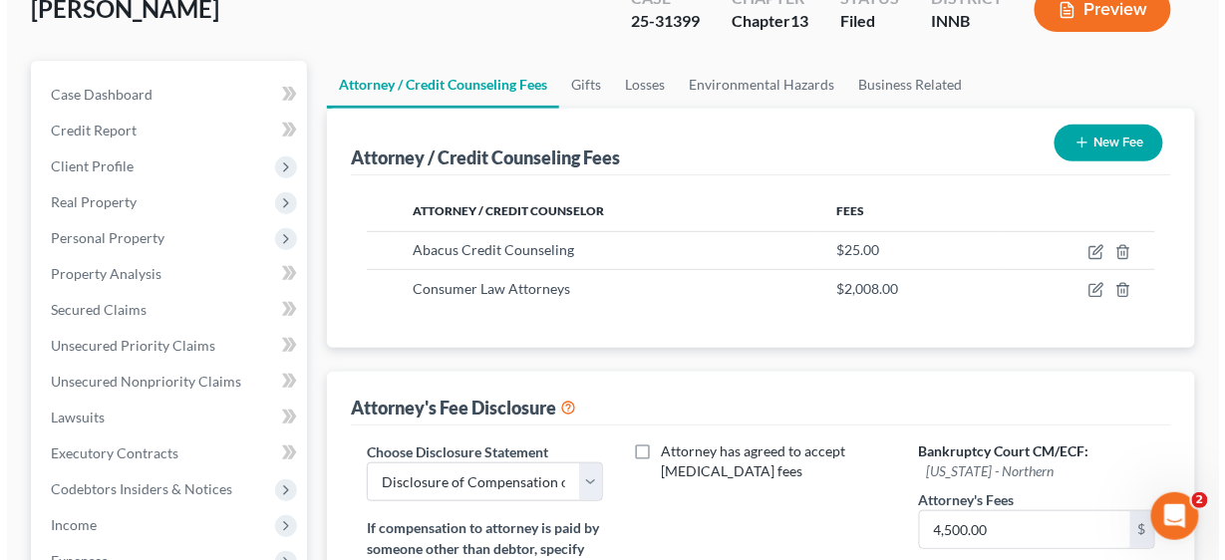
scroll to position [159, 0]
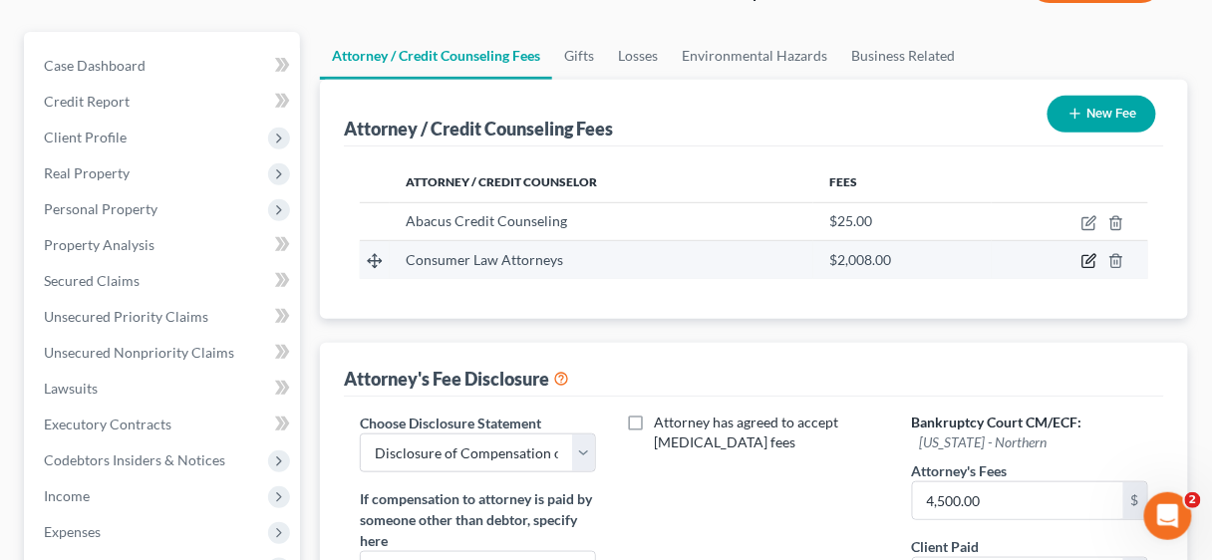
click at [1083, 257] on icon "button" at bounding box center [1088, 262] width 12 height 12
select select "15"
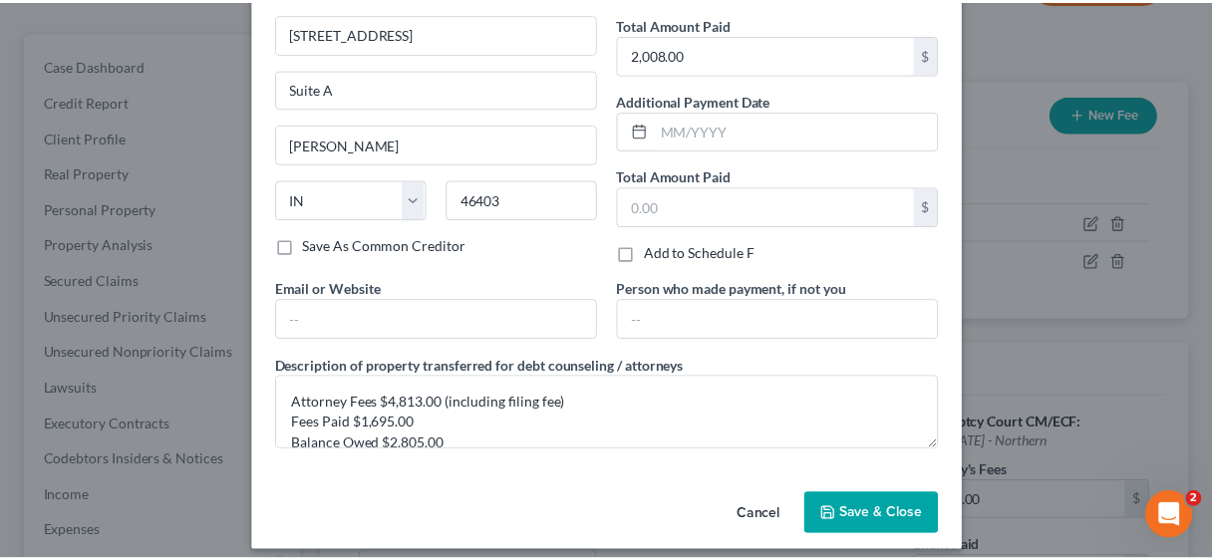
scroll to position [164, 0]
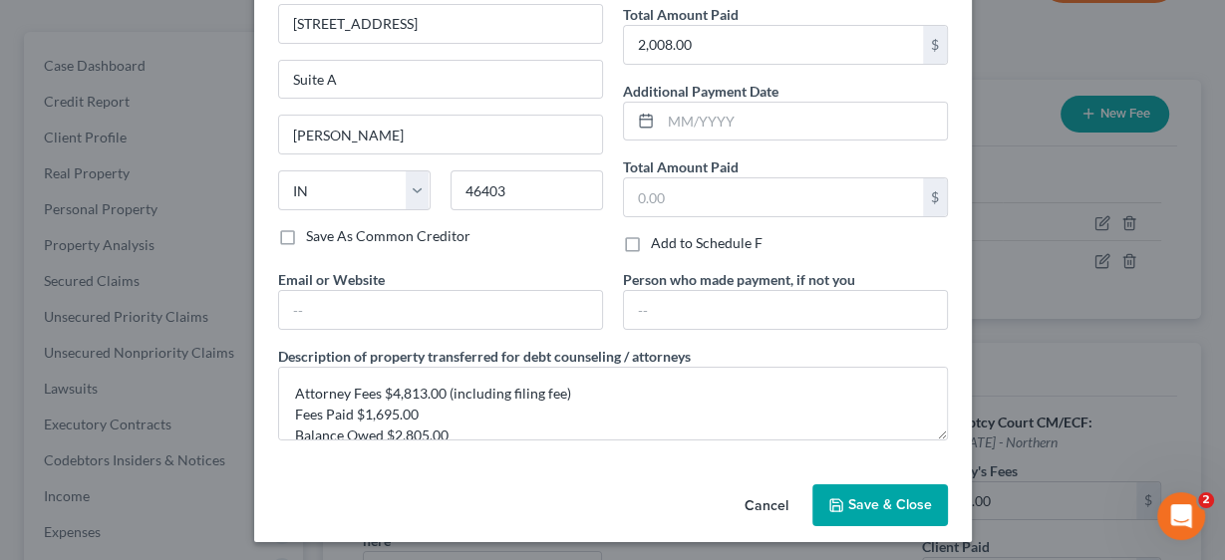
click at [871, 499] on span "Save & Close" at bounding box center [890, 504] width 84 height 17
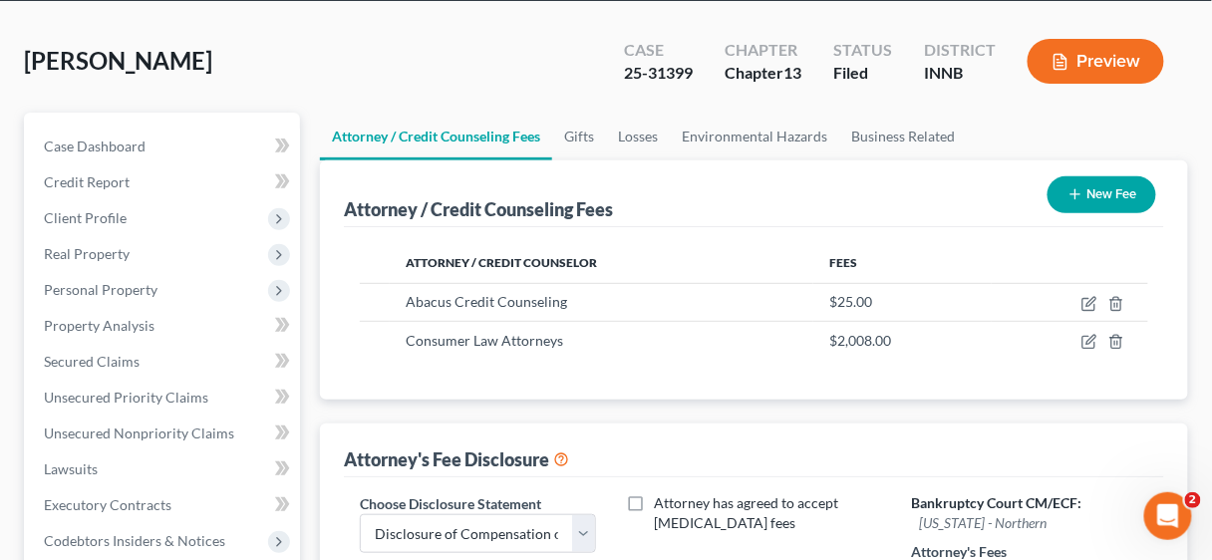
scroll to position [0, 0]
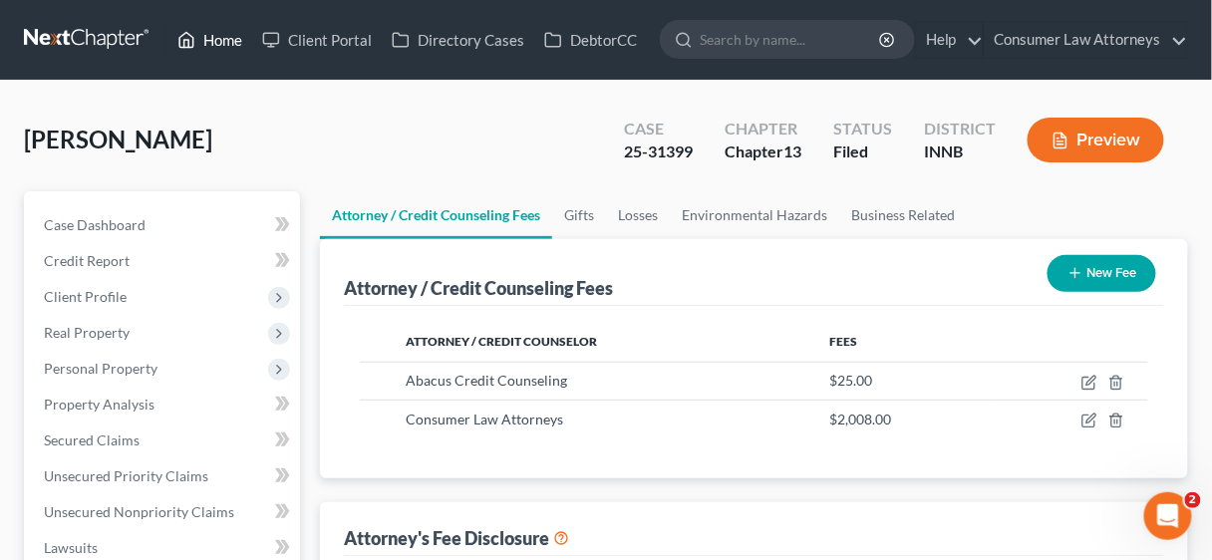
click at [212, 37] on link "Home" at bounding box center [209, 40] width 85 height 36
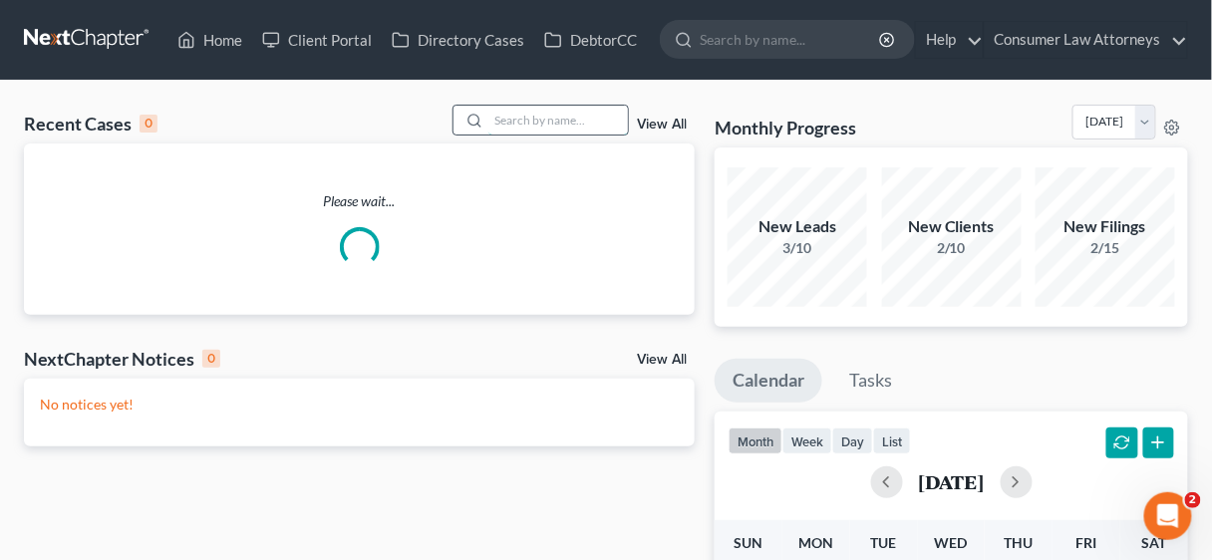
click at [522, 125] on input "search" at bounding box center [558, 120] width 140 height 29
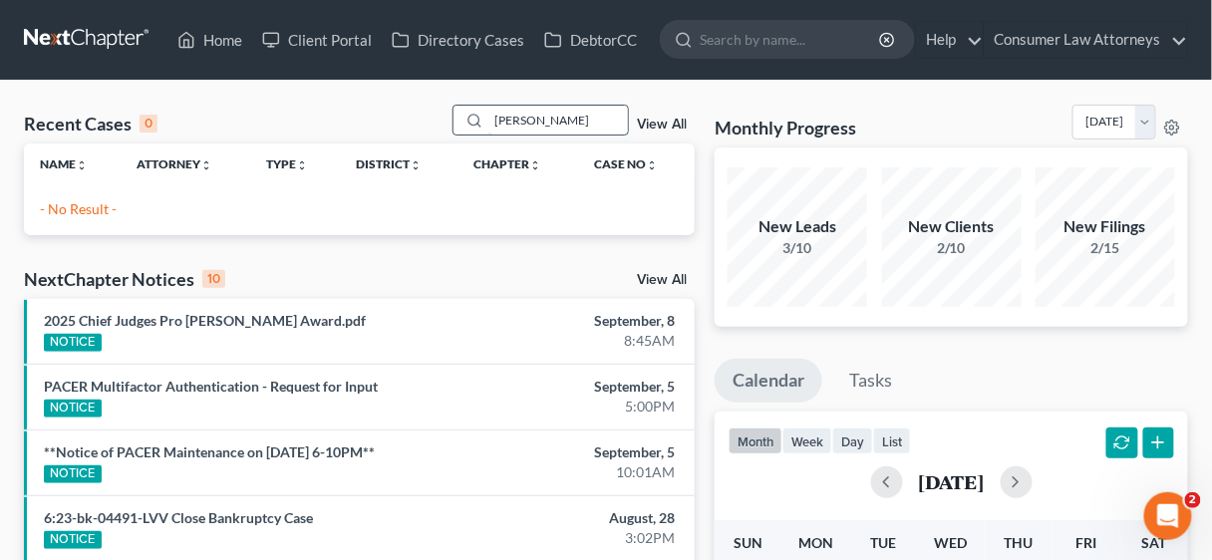
click at [566, 118] on input "[PERSON_NAME]" at bounding box center [558, 120] width 140 height 29
type input "[PERSON_NAME]"
click at [1096, 31] on link "Consumer Law Attorneys" at bounding box center [1086, 40] width 202 height 36
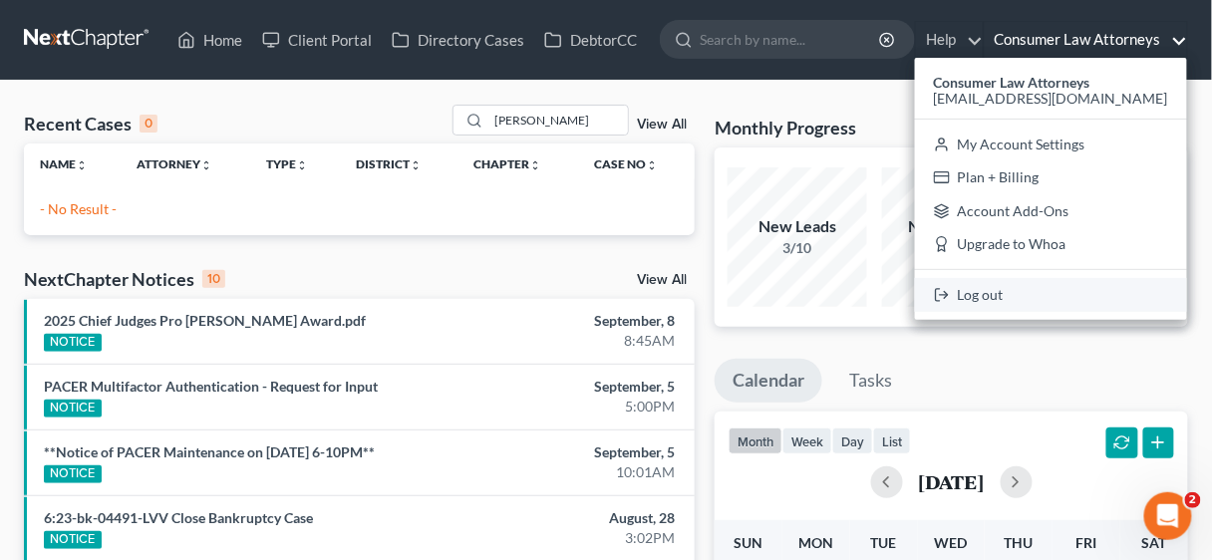
click at [1075, 293] on link "Log out" at bounding box center [1051, 295] width 272 height 34
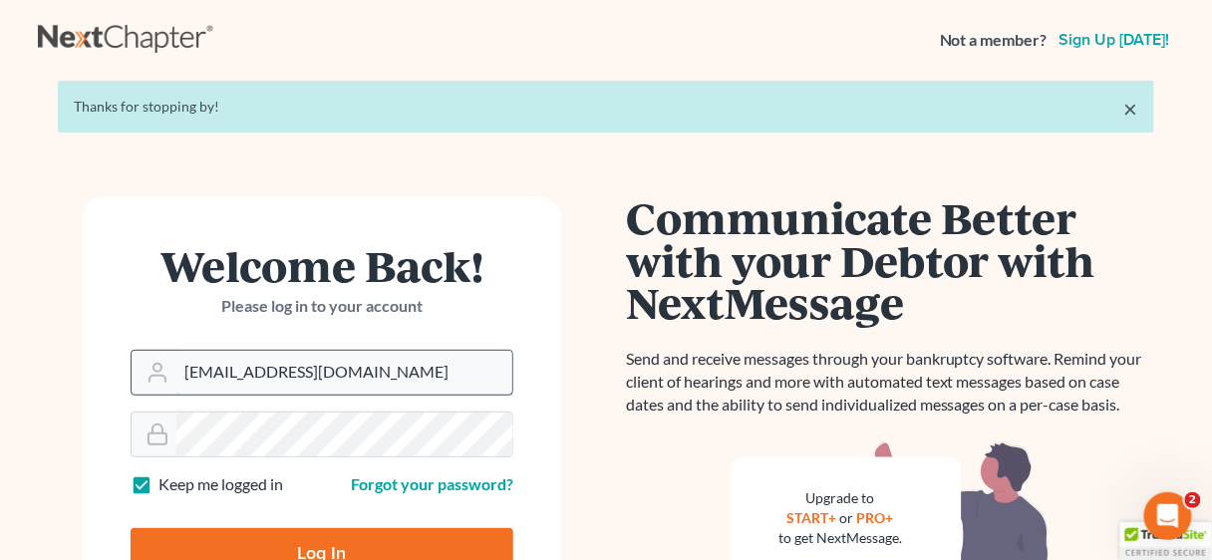
drag, startPoint x: 331, startPoint y: 382, endPoint x: 135, endPoint y: 373, distance: 196.6
click at [134, 383] on div "[EMAIL_ADDRESS][DOMAIN_NAME]" at bounding box center [322, 373] width 383 height 46
type input "pwillis@consumerlawattorneys.com"
click at [309, 557] on input "Log In" at bounding box center [322, 553] width 383 height 50
type input "Thinking..."
